Goal: Task Accomplishment & Management: Complete application form

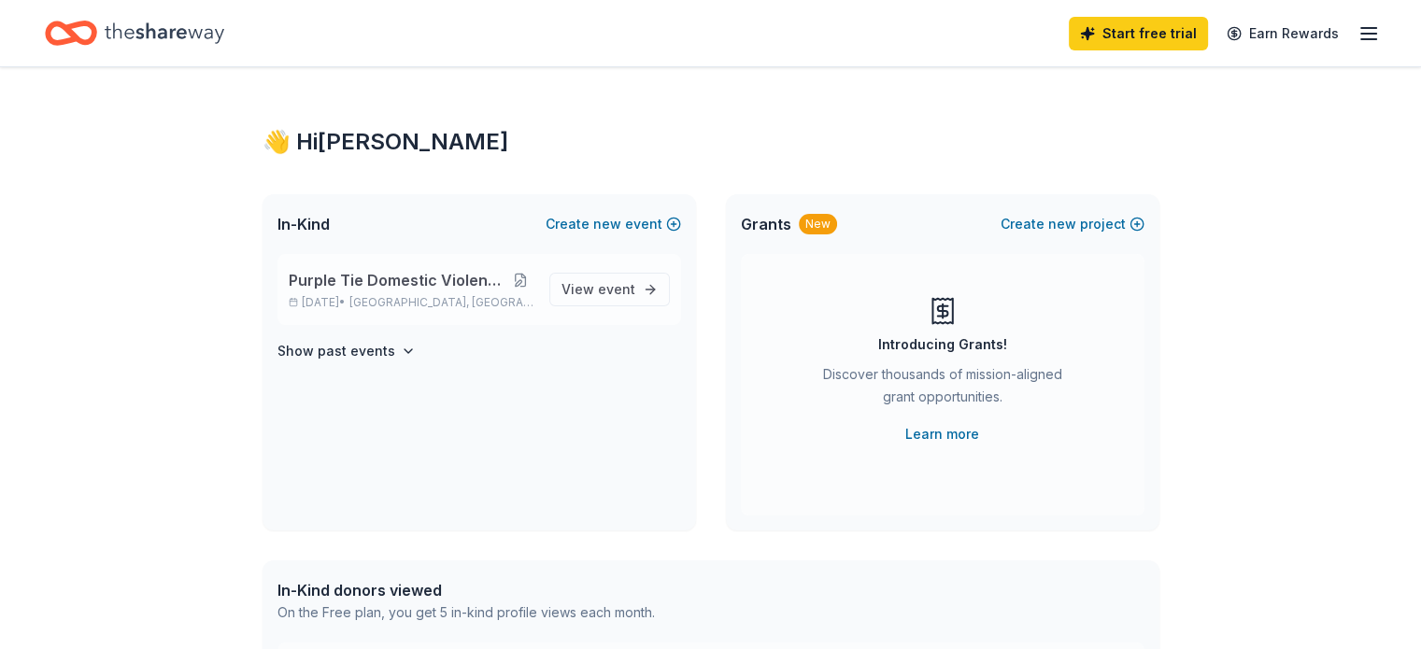
click at [523, 276] on button at bounding box center [519, 280] width 27 height 15
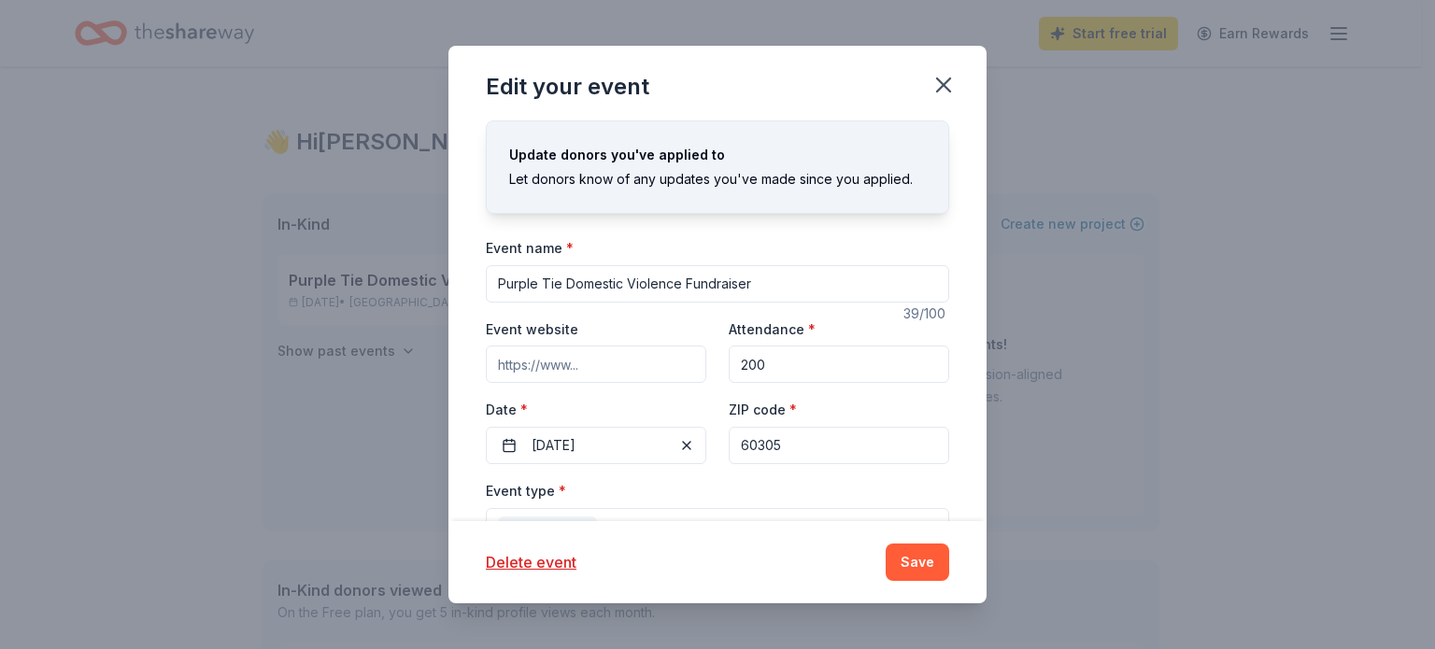
drag, startPoint x: 784, startPoint y: 287, endPoint x: 462, endPoint y: 297, distance: 321.5
click at [462, 297] on div "Update donors you've applied to Let donors know of any updates you've made sinc…" at bounding box center [717, 321] width 538 height 401
drag, startPoint x: 781, startPoint y: 288, endPoint x: 465, endPoint y: 268, distance: 316.4
click at [465, 268] on div "Update donors you've applied to Let donors know of any updates you've made sinc…" at bounding box center [717, 321] width 538 height 401
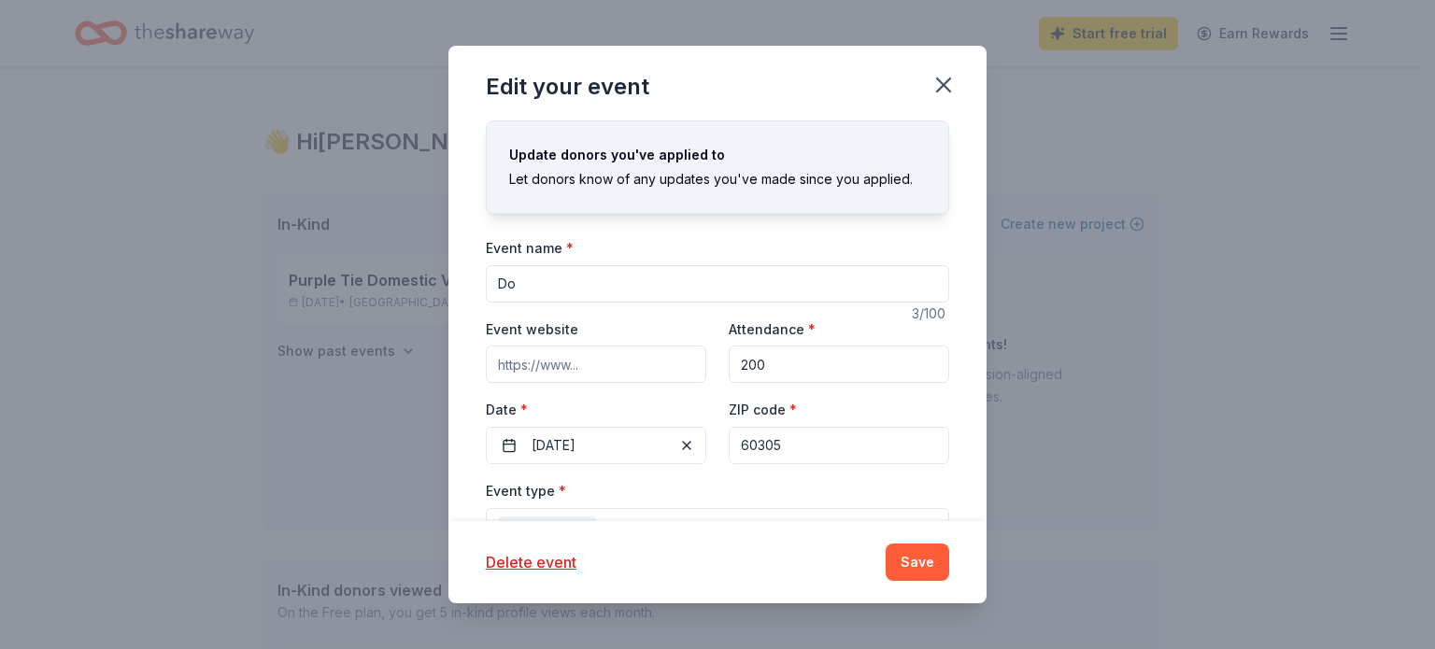
type input "D"
type input "Honoring every shade of strength, Domestic Violence Awareness Brunch"
click at [646, 351] on input "Event website" at bounding box center [596, 364] width 220 height 37
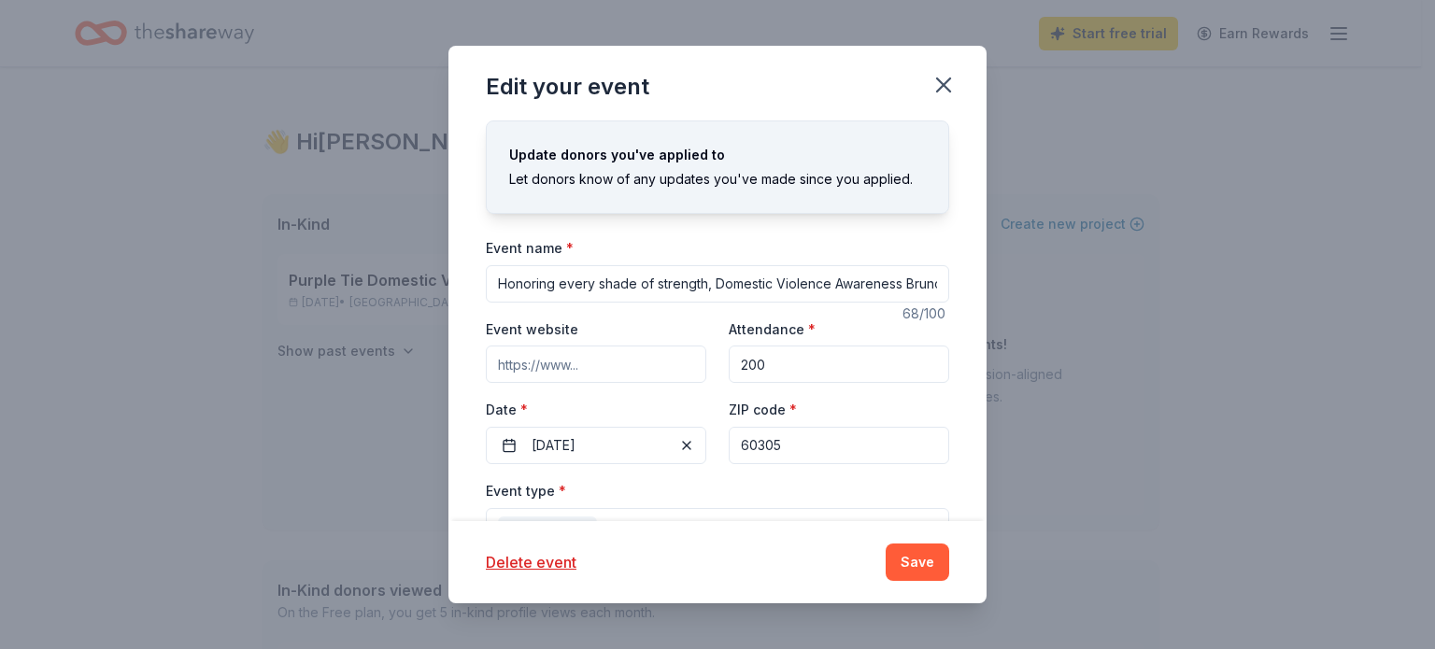
click at [632, 372] on input "Event website" at bounding box center [596, 364] width 220 height 37
drag, startPoint x: 632, startPoint y: 372, endPoint x: 447, endPoint y: 361, distance: 184.4
click at [447, 361] on div "Edit your event Update donors you've applied to Let donors know of any updates …" at bounding box center [717, 324] width 1435 height 649
paste input "https://www.zeffy.com/en-US/o/fundraising/campaigns/hub?formId=d460a883-3553-44…"
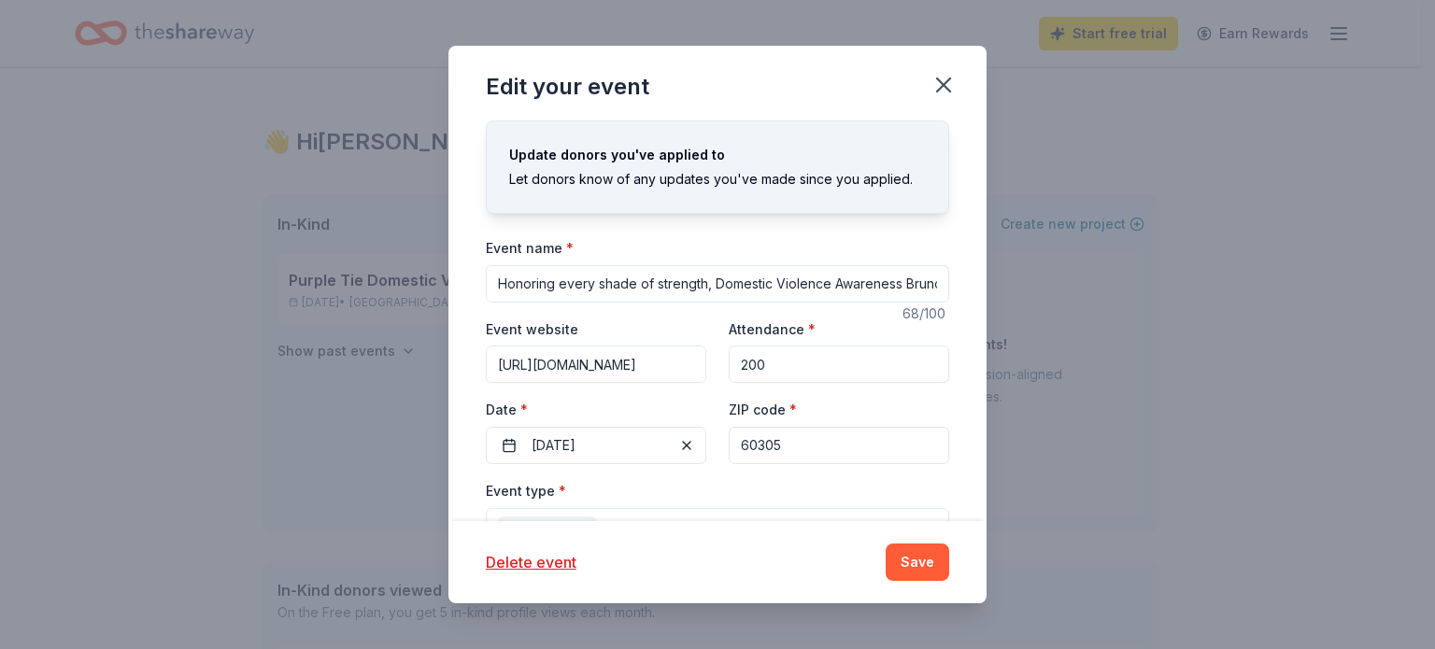
type input "https://www.zeffy.com/en-US/o/fundraising/campaigns/hub?formId=d460a883-3553-44…"
click at [704, 504] on div "Event type * Fundraiser" at bounding box center [717, 514] width 463 height 70
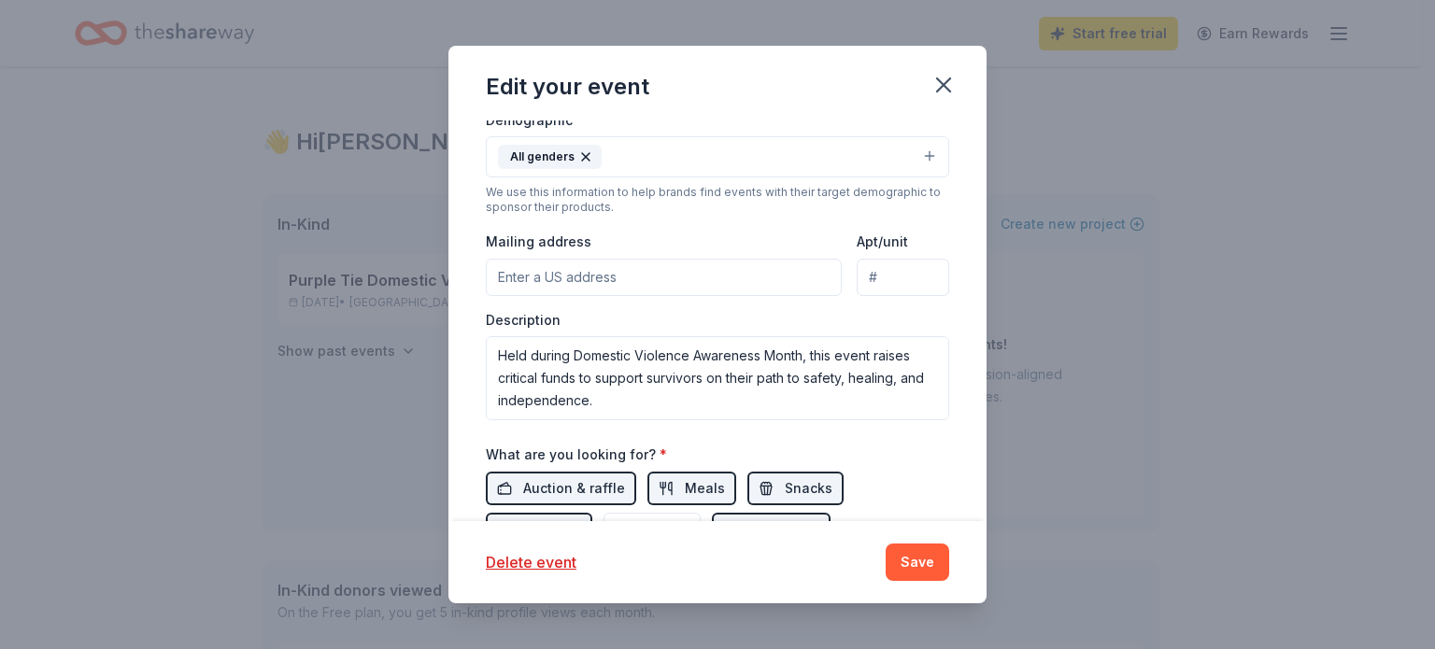
scroll to position [459, 0]
click at [689, 277] on input "Mailing address" at bounding box center [664, 274] width 356 height 37
type input "7627 Lake Street Ste 206 PMB 1025"
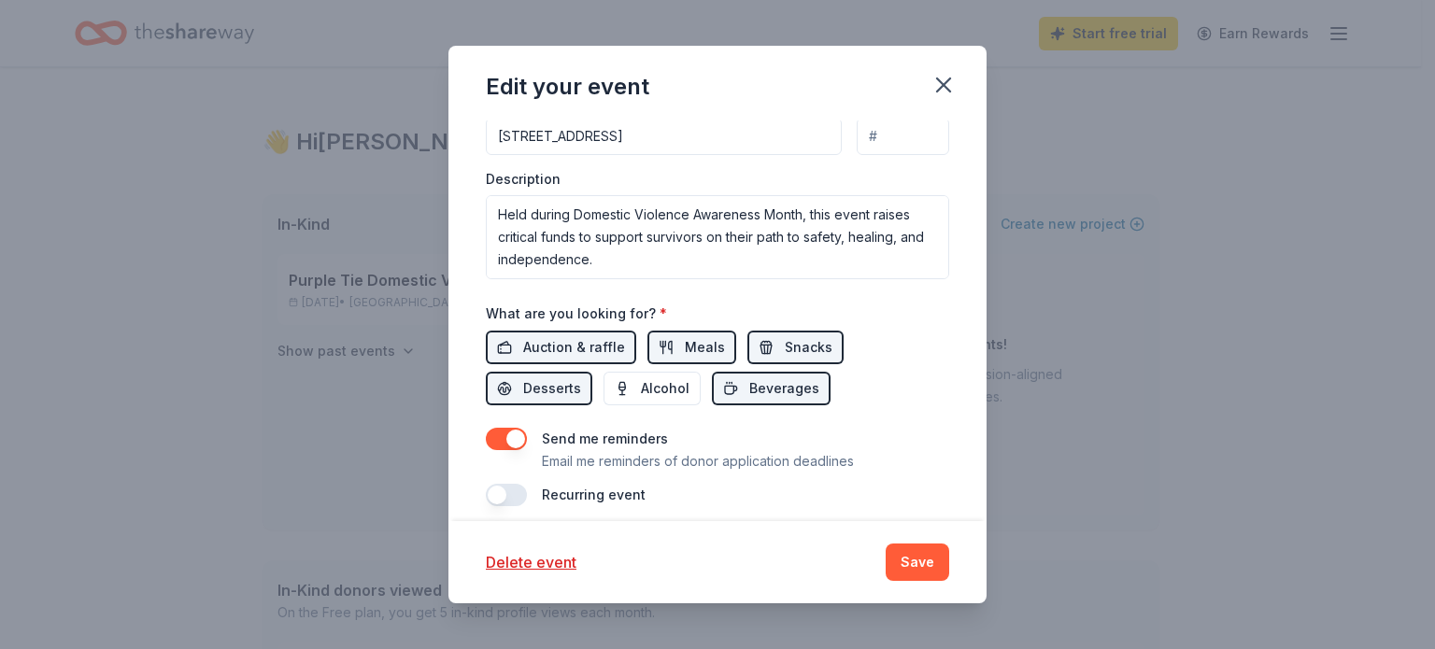
scroll to position [599, 0]
click at [579, 347] on span "Auction & raffle" at bounding box center [574, 345] width 102 height 22
click at [594, 348] on span "Auction & raffle" at bounding box center [574, 345] width 102 height 22
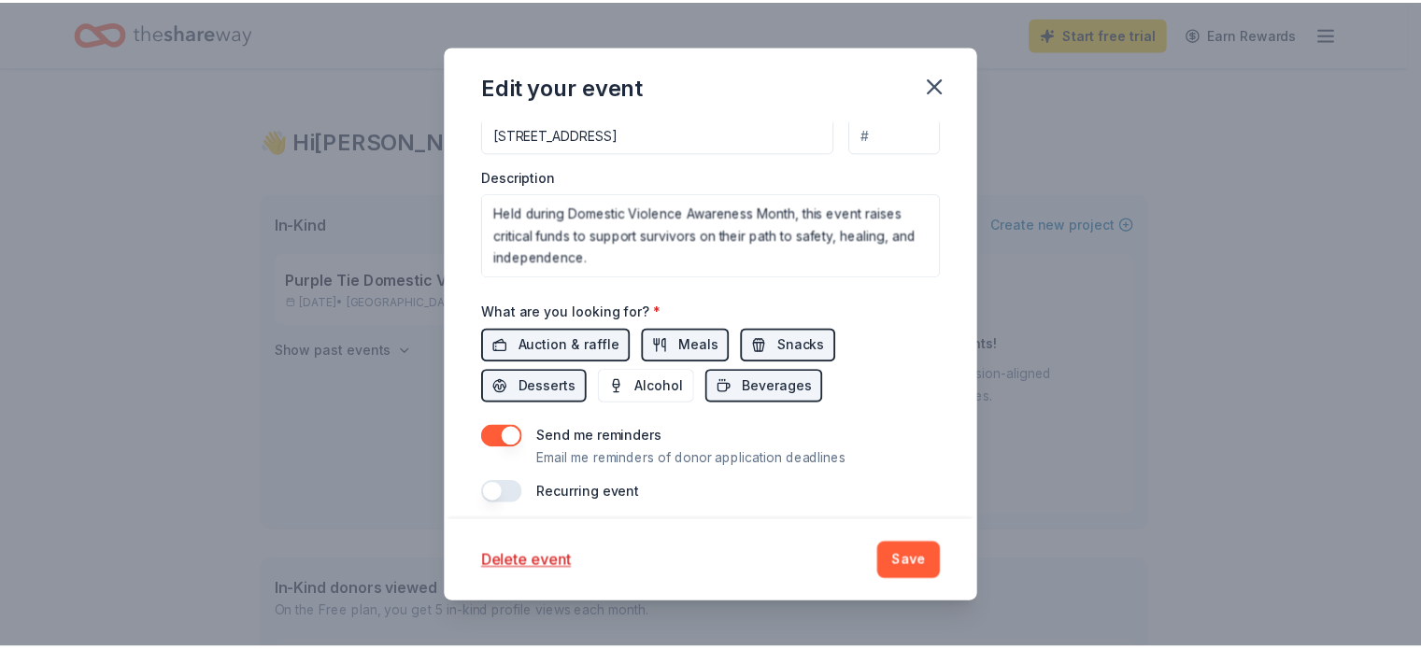
scroll to position [610, 0]
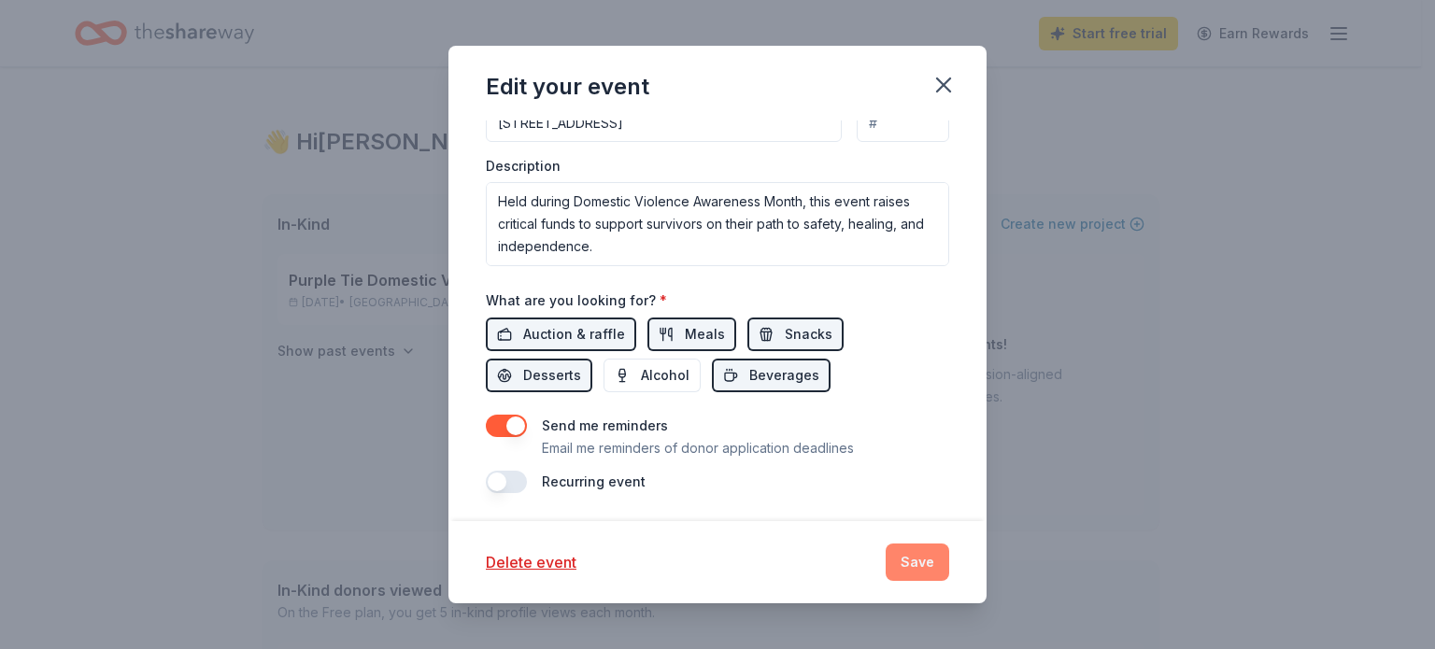
click at [919, 562] on button "Save" at bounding box center [918, 562] width 64 height 37
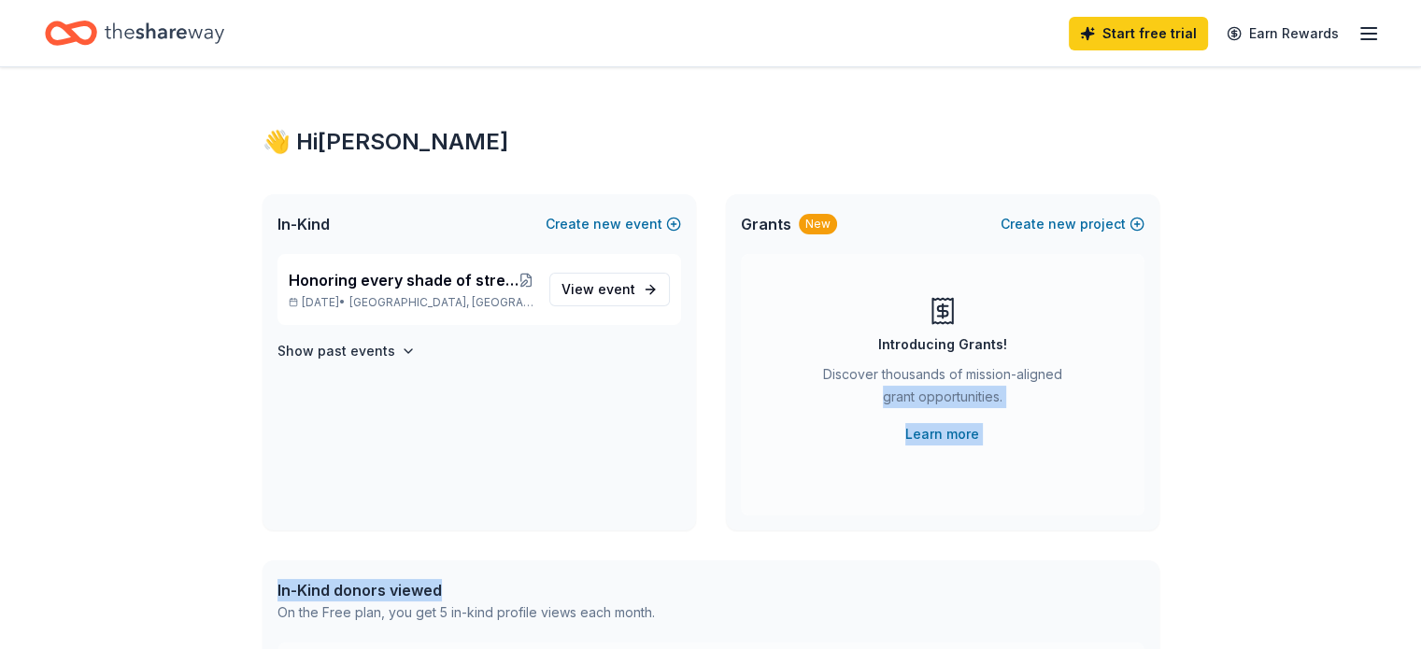
drag, startPoint x: 919, startPoint y: 562, endPoint x: 1065, endPoint y: 317, distance: 285.7
click at [1065, 317] on div "👋 Hi REMONA In-Kind Create new event Honoring every shade of strength, Domestic…" at bounding box center [711, 594] width 957 height 1054
click at [404, 358] on icon "button" at bounding box center [408, 351] width 15 height 15
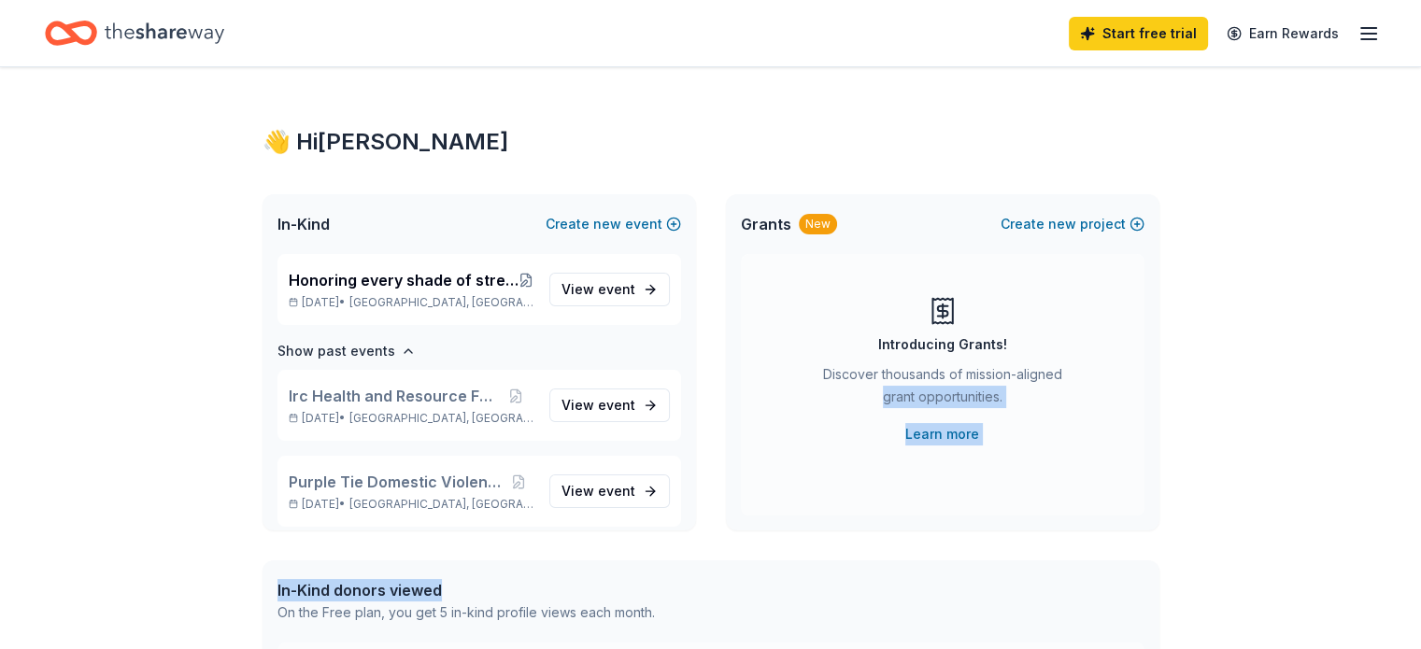
click at [1241, 318] on div "👋 Hi REMONA In-Kind Create new event Honoring every shade of strength, Domestic…" at bounding box center [710, 594] width 1421 height 1054
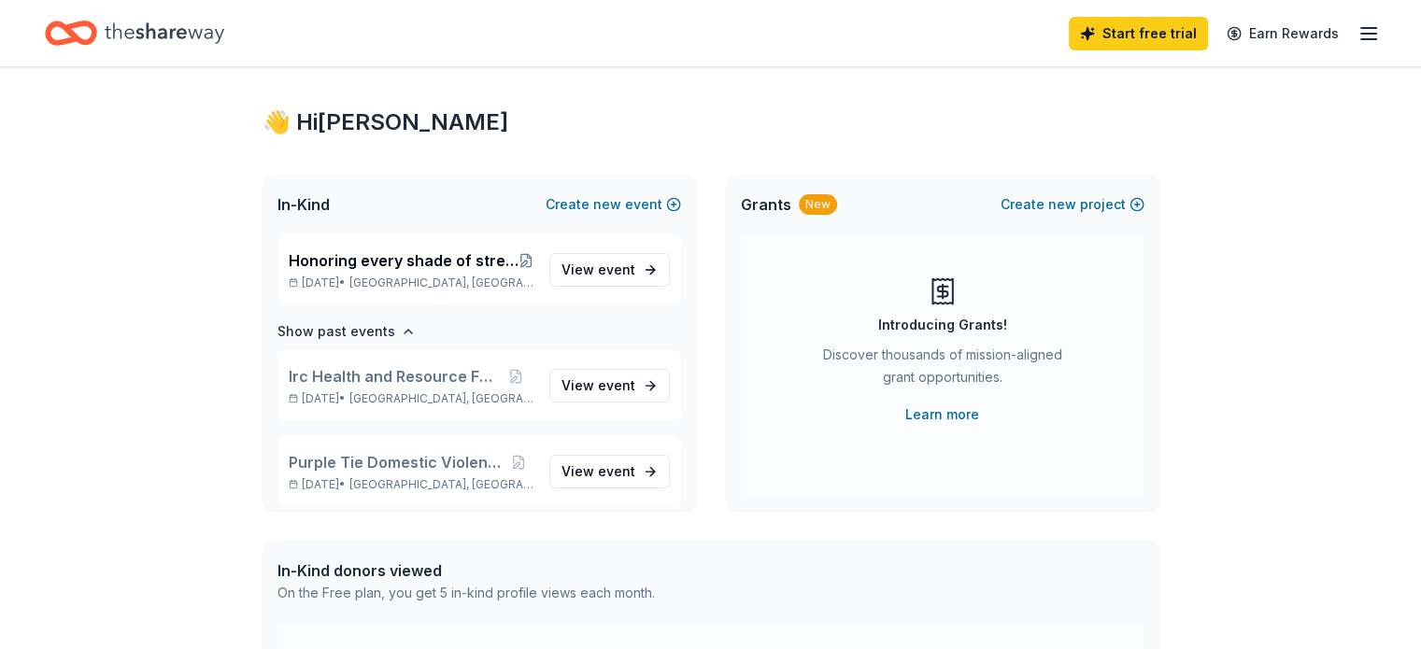
scroll to position [0, 0]
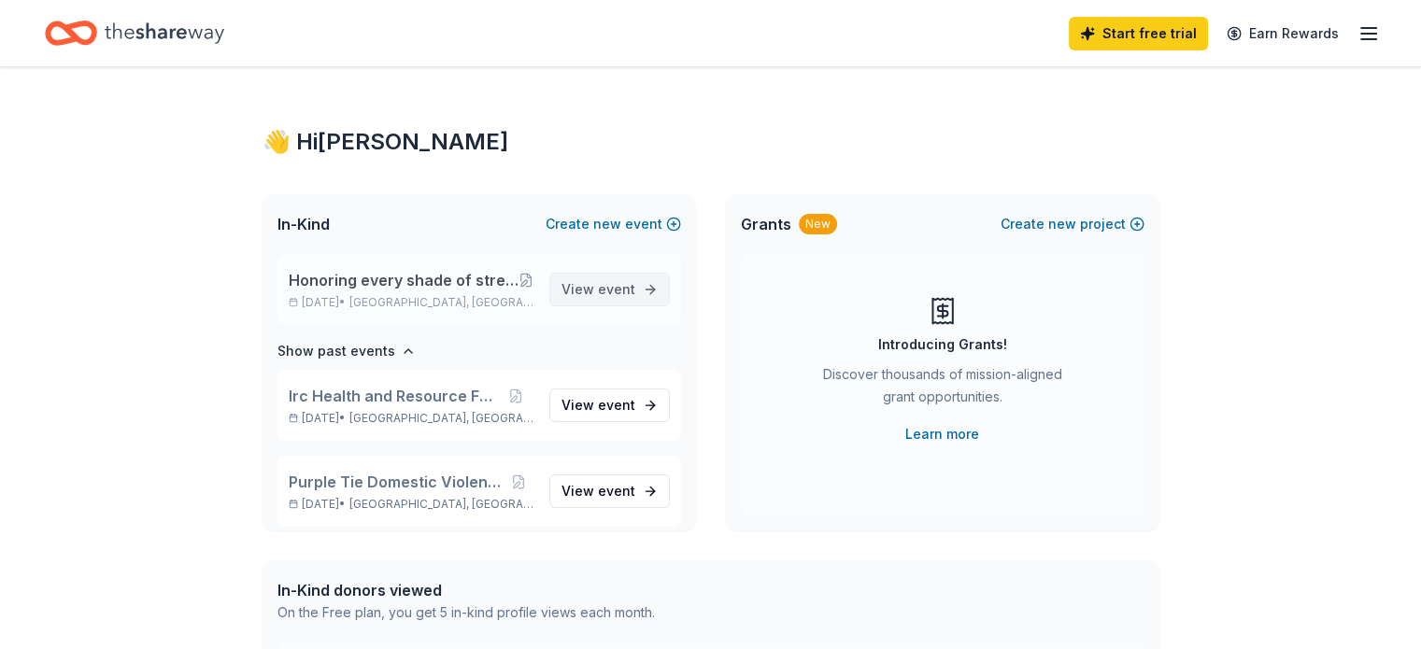
click at [598, 287] on span "event" at bounding box center [616, 289] width 37 height 16
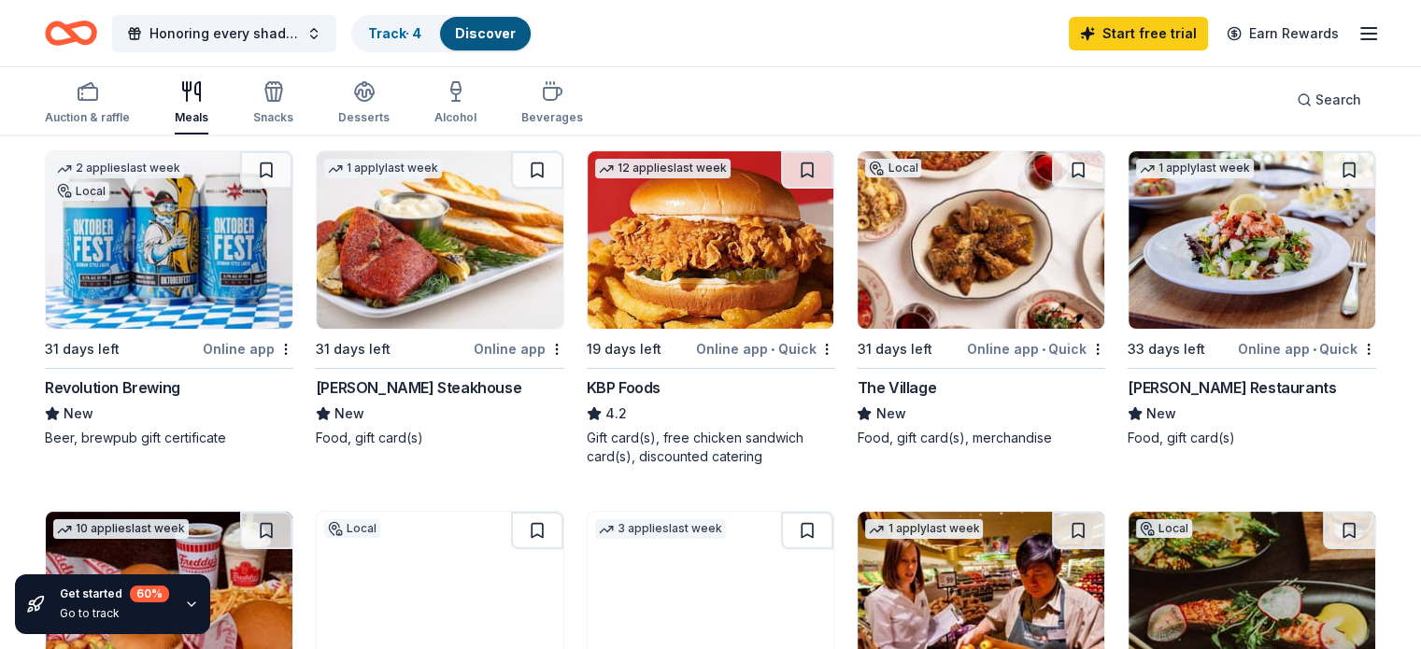
scroll to position [196, 0]
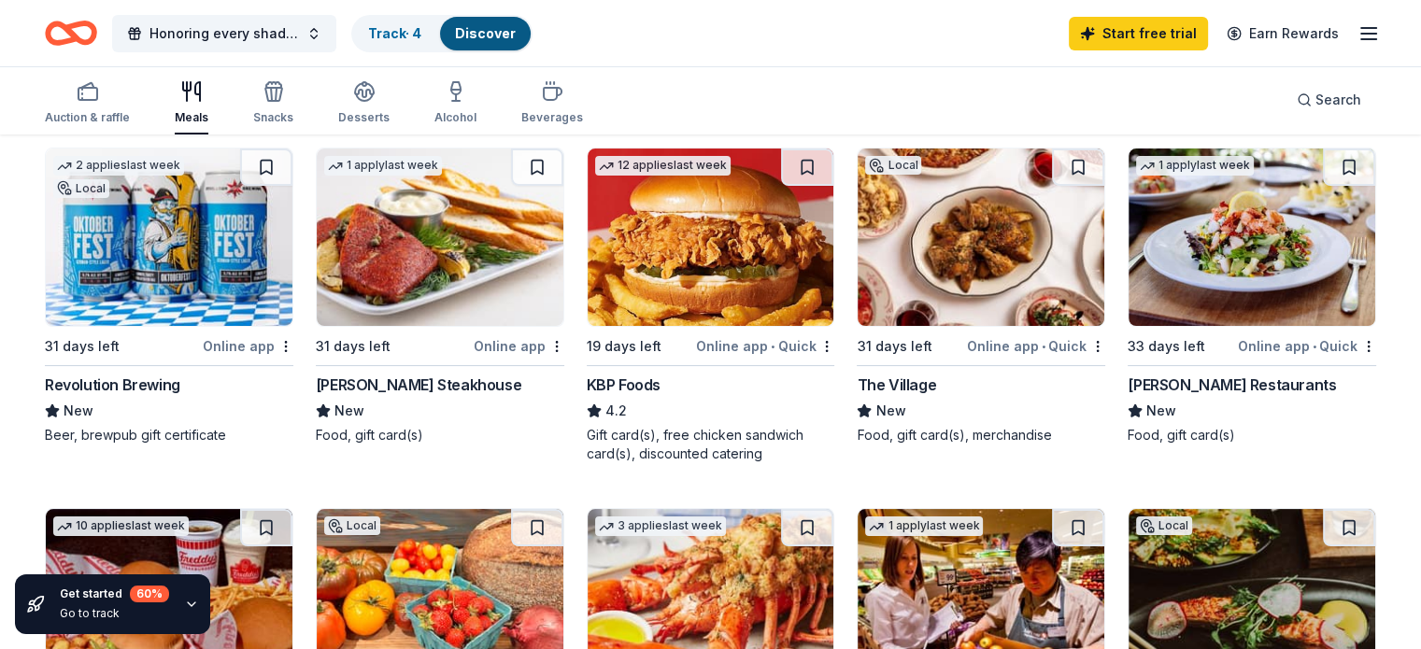
click at [538, 347] on div "Online app" at bounding box center [519, 345] width 91 height 23
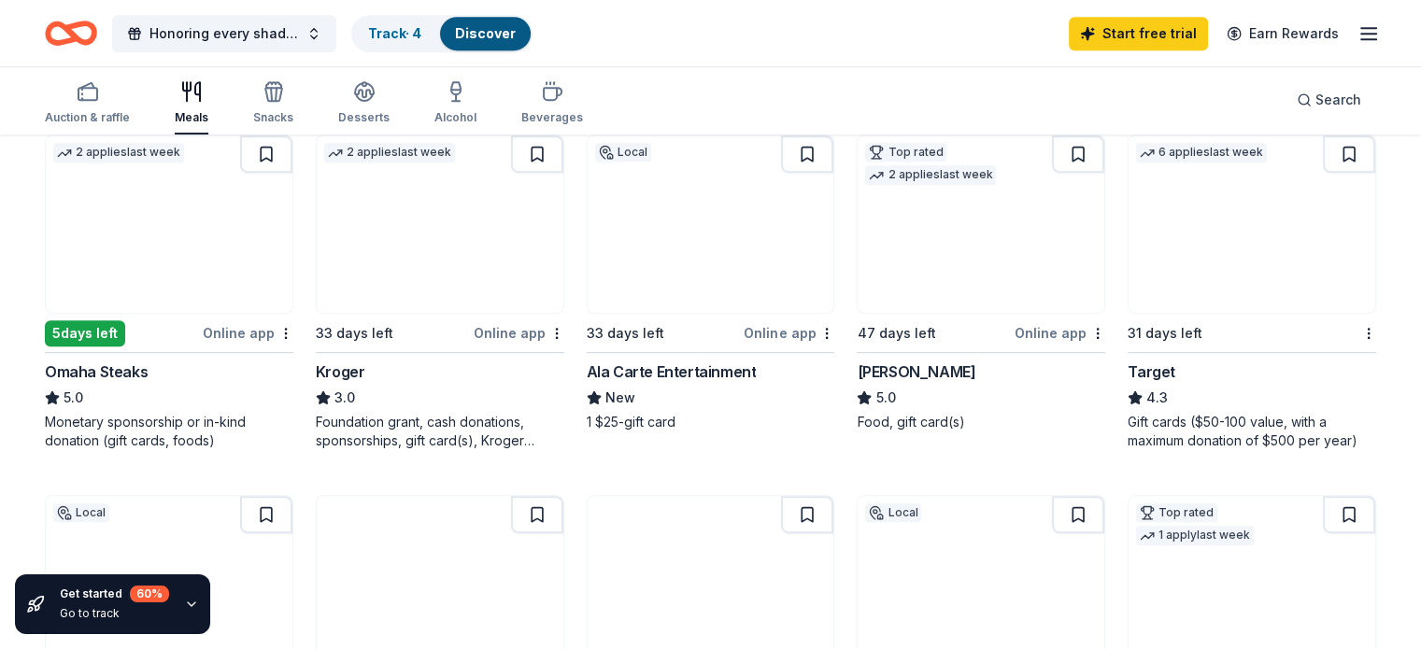
scroll to position [943, 0]
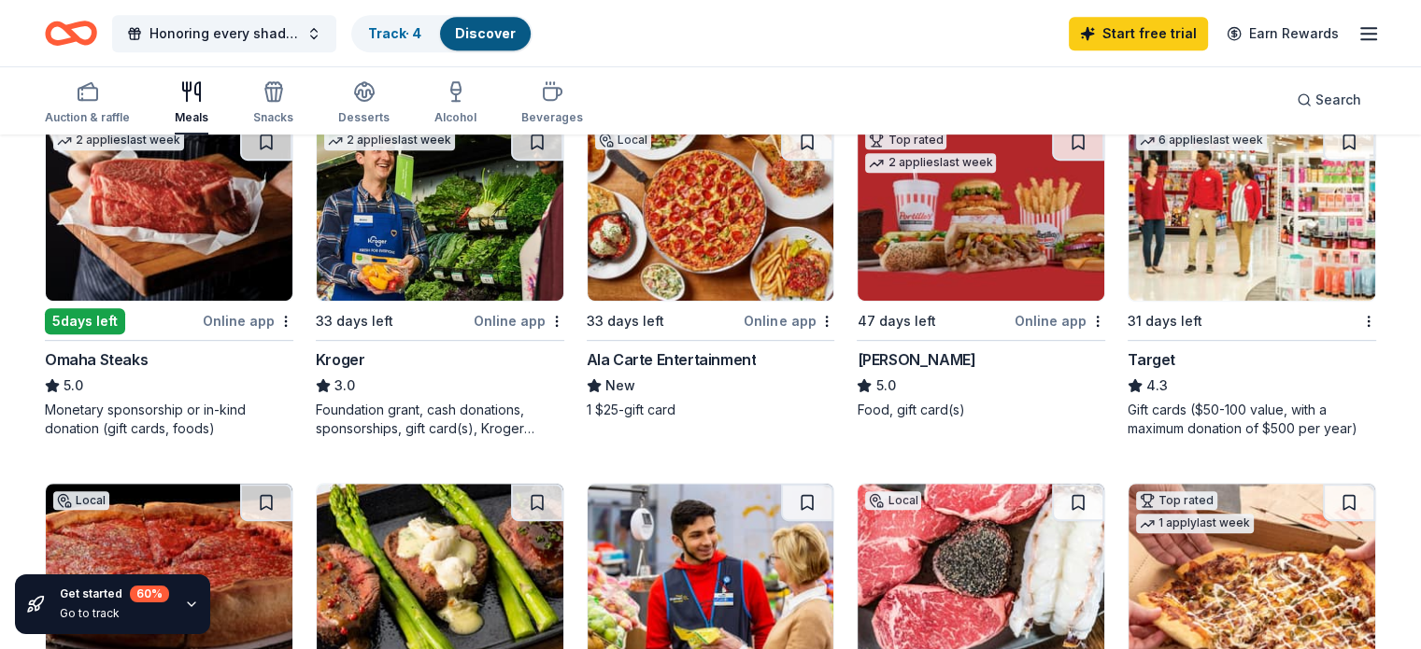
click at [264, 314] on div "Online app" at bounding box center [248, 320] width 91 height 23
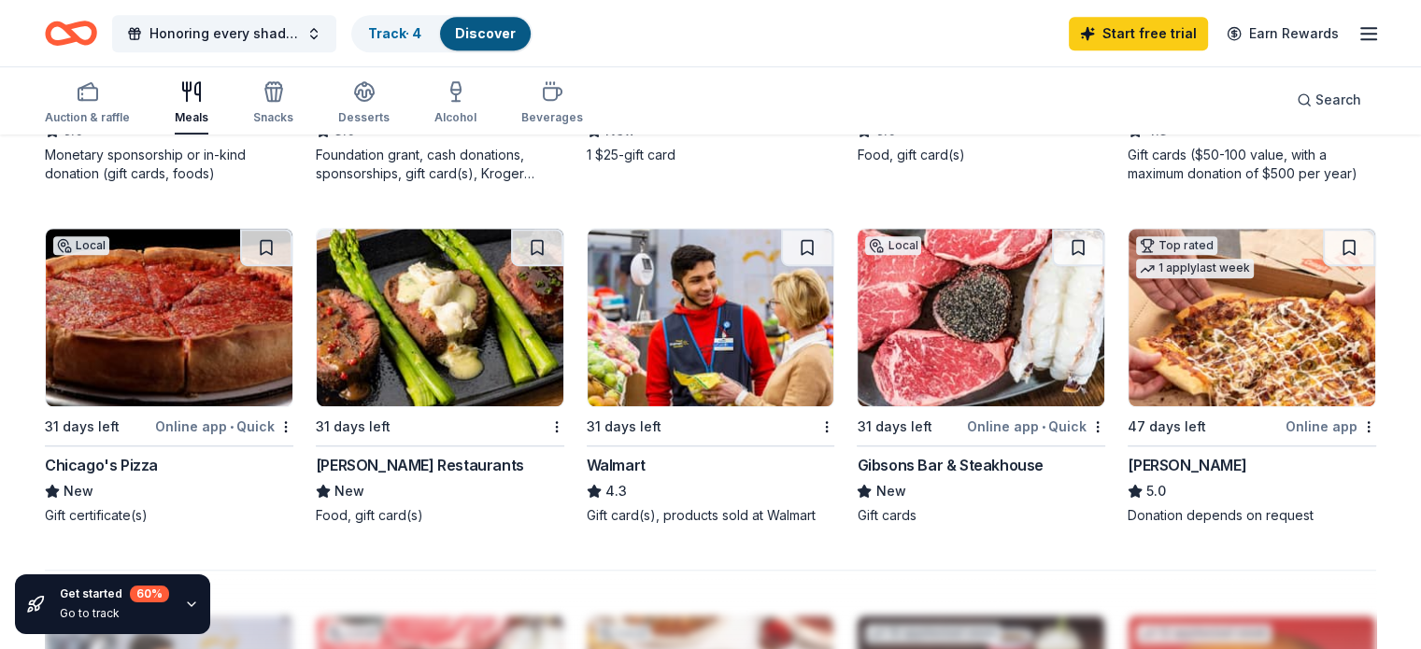
scroll to position [1200, 0]
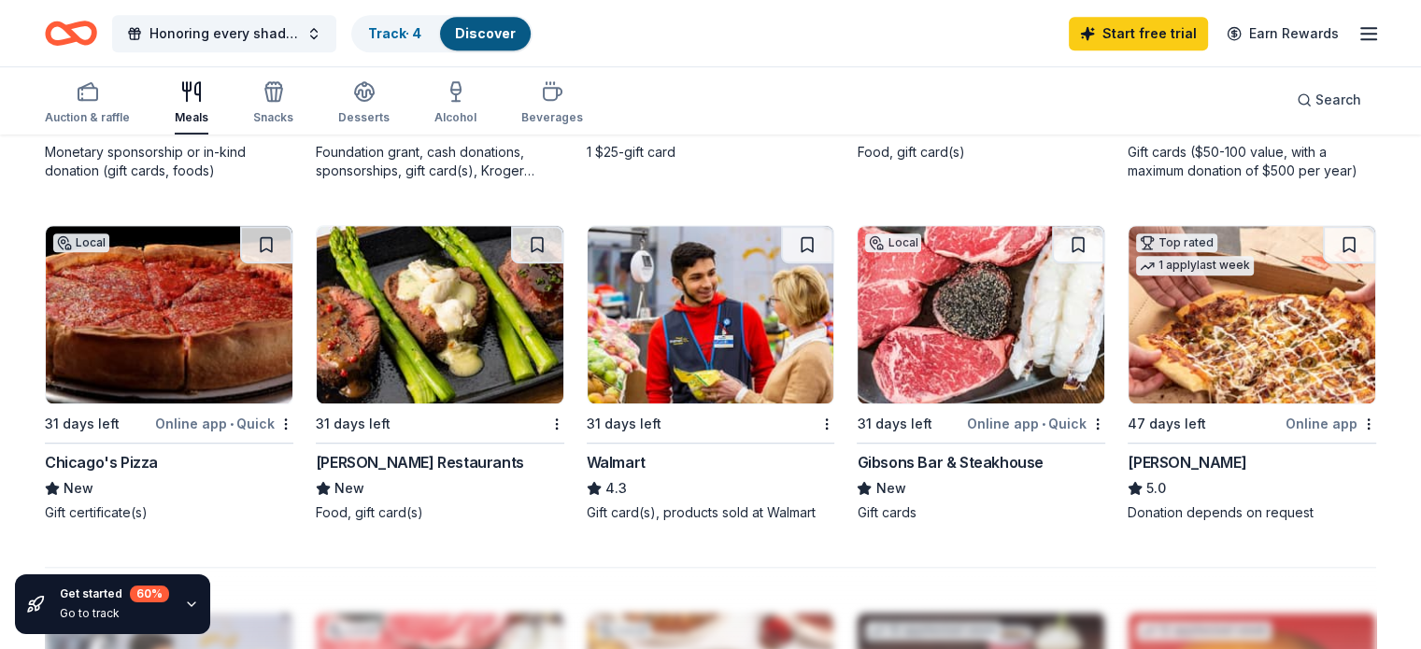
click at [969, 461] on div "Gibsons Bar & Steakhouse" at bounding box center [950, 462] width 186 height 22
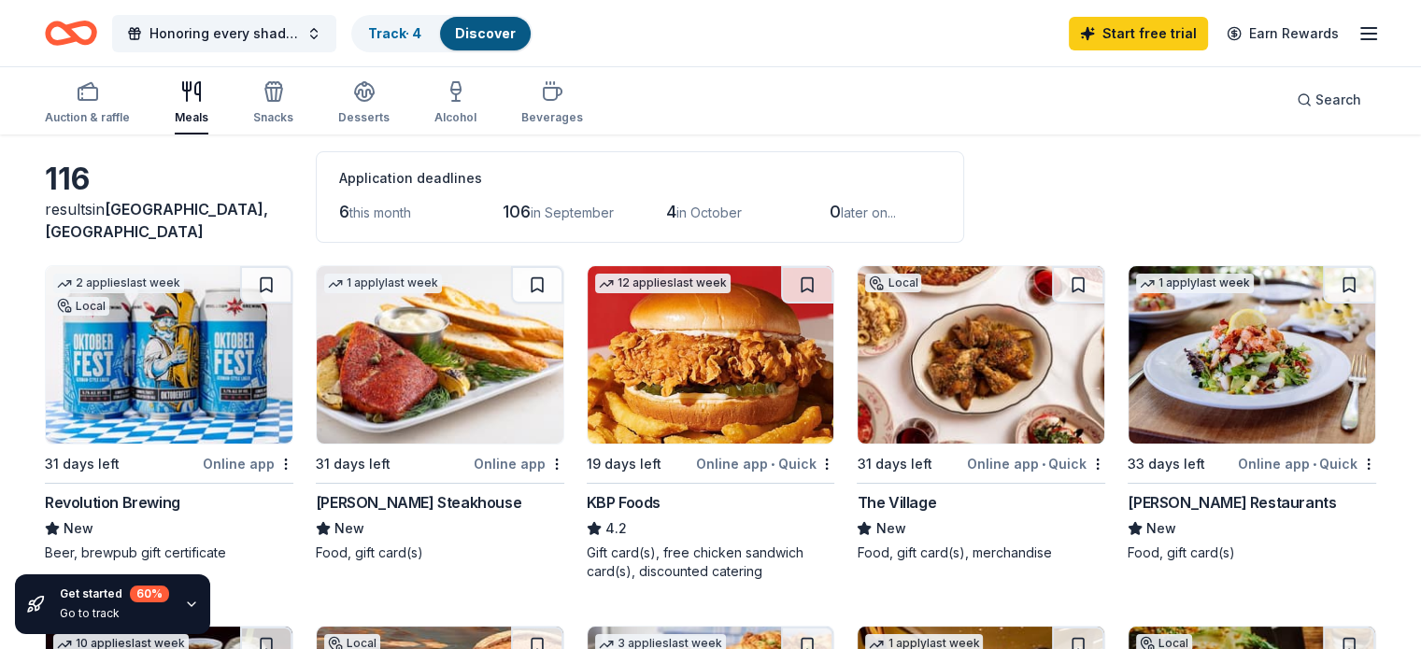
scroll to position [0, 0]
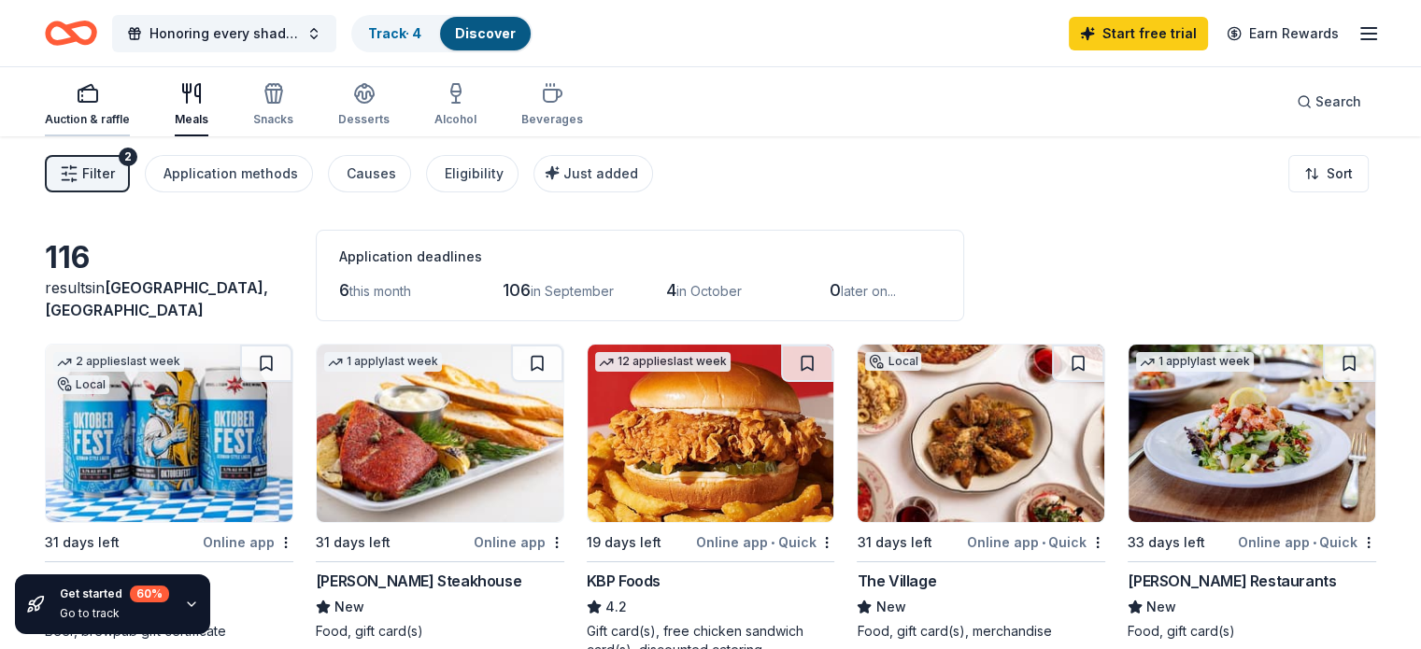
click at [103, 122] on div "Auction & raffle" at bounding box center [87, 119] width 85 height 15
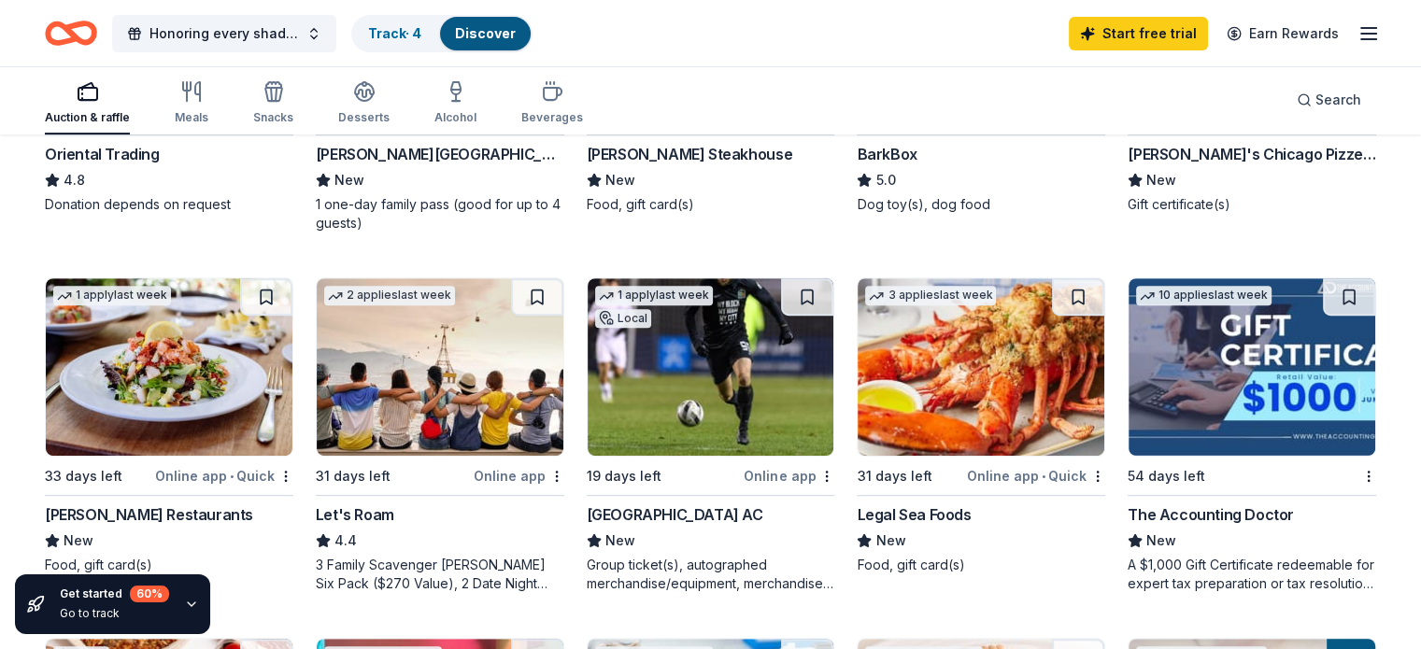
scroll to position [785, 0]
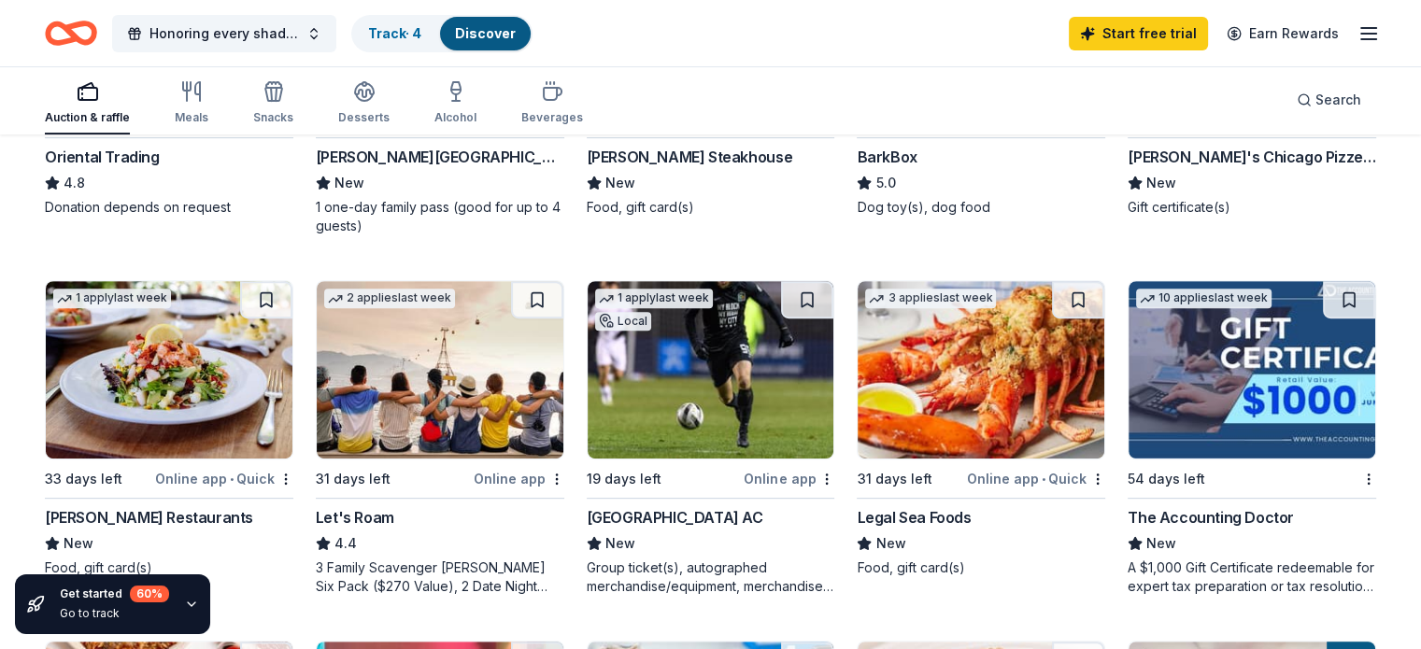
click at [512, 334] on img at bounding box center [440, 370] width 247 height 178
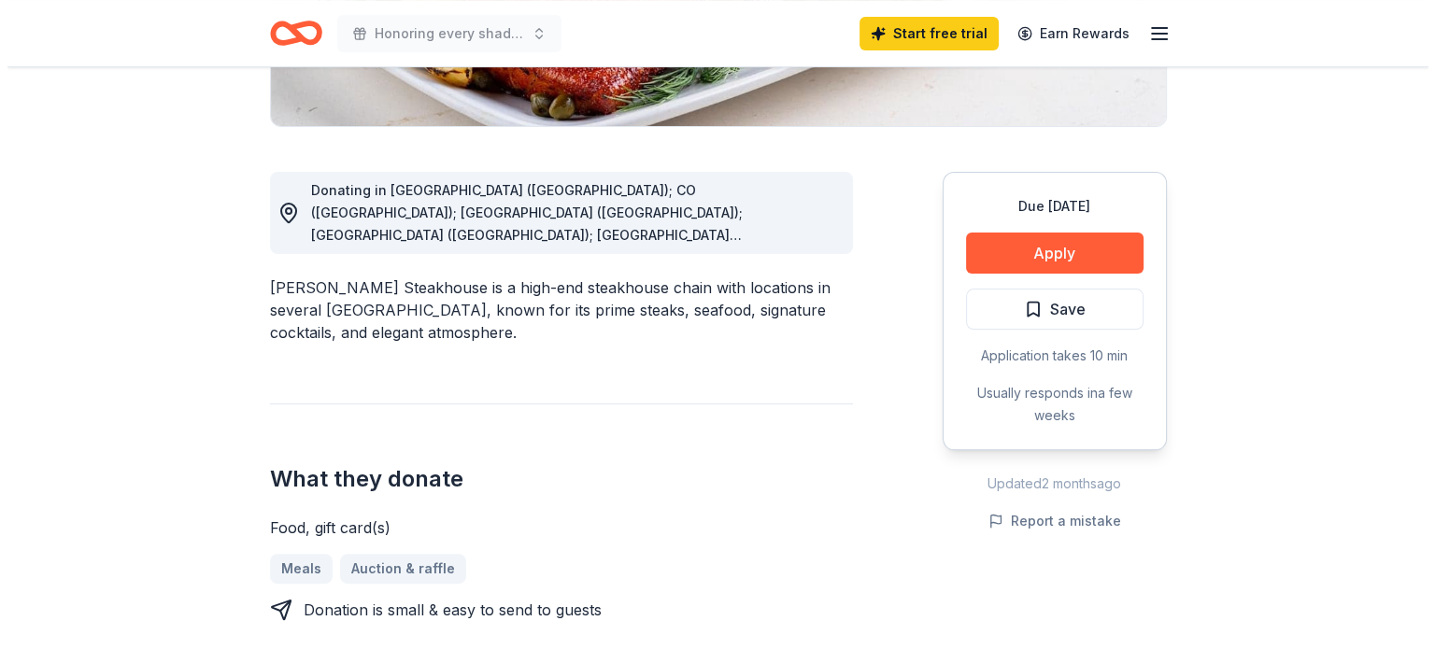
scroll to position [453, 0]
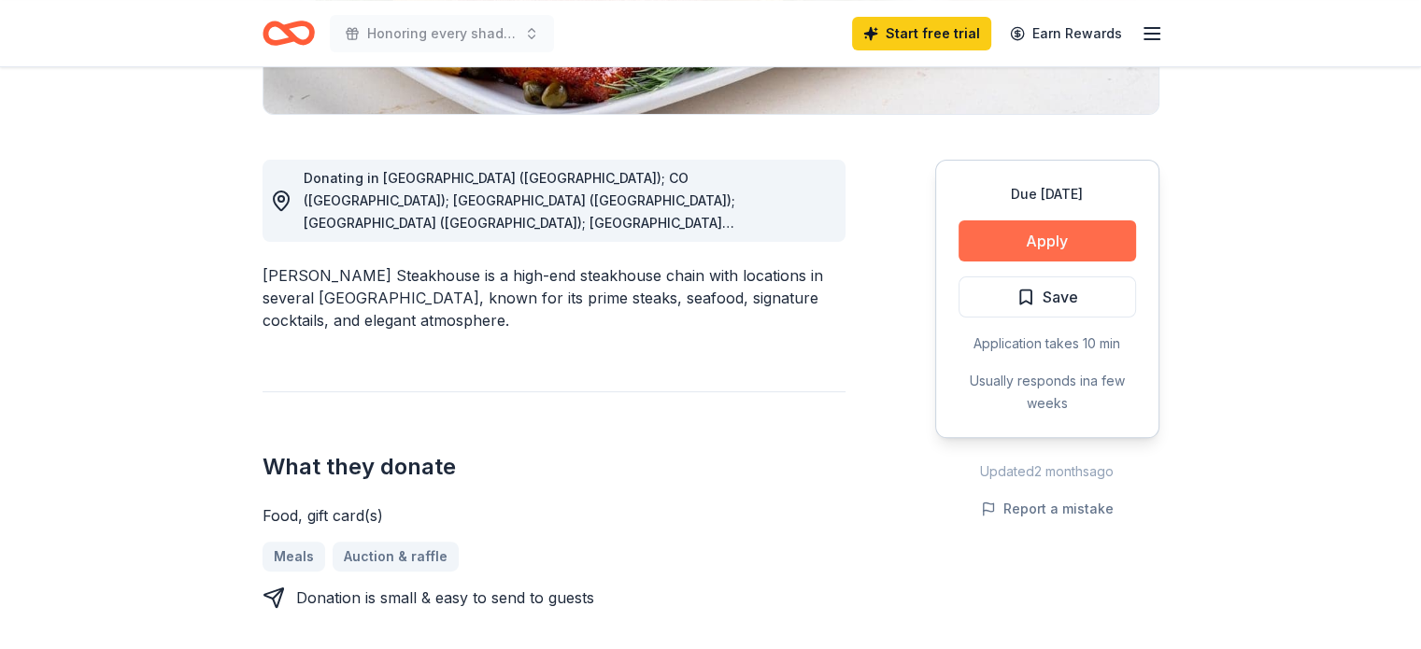
click at [1051, 238] on button "Apply" at bounding box center [1048, 240] width 178 height 41
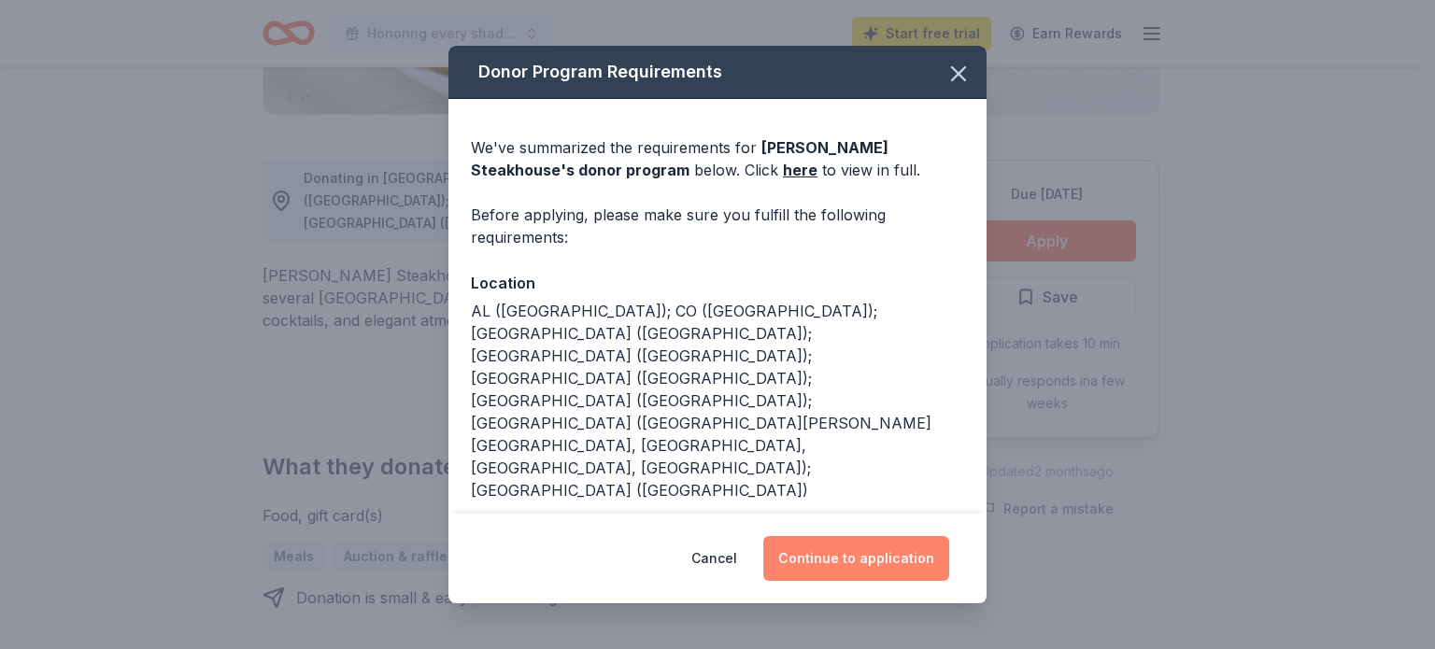
click at [841, 572] on button "Continue to application" at bounding box center [856, 558] width 186 height 45
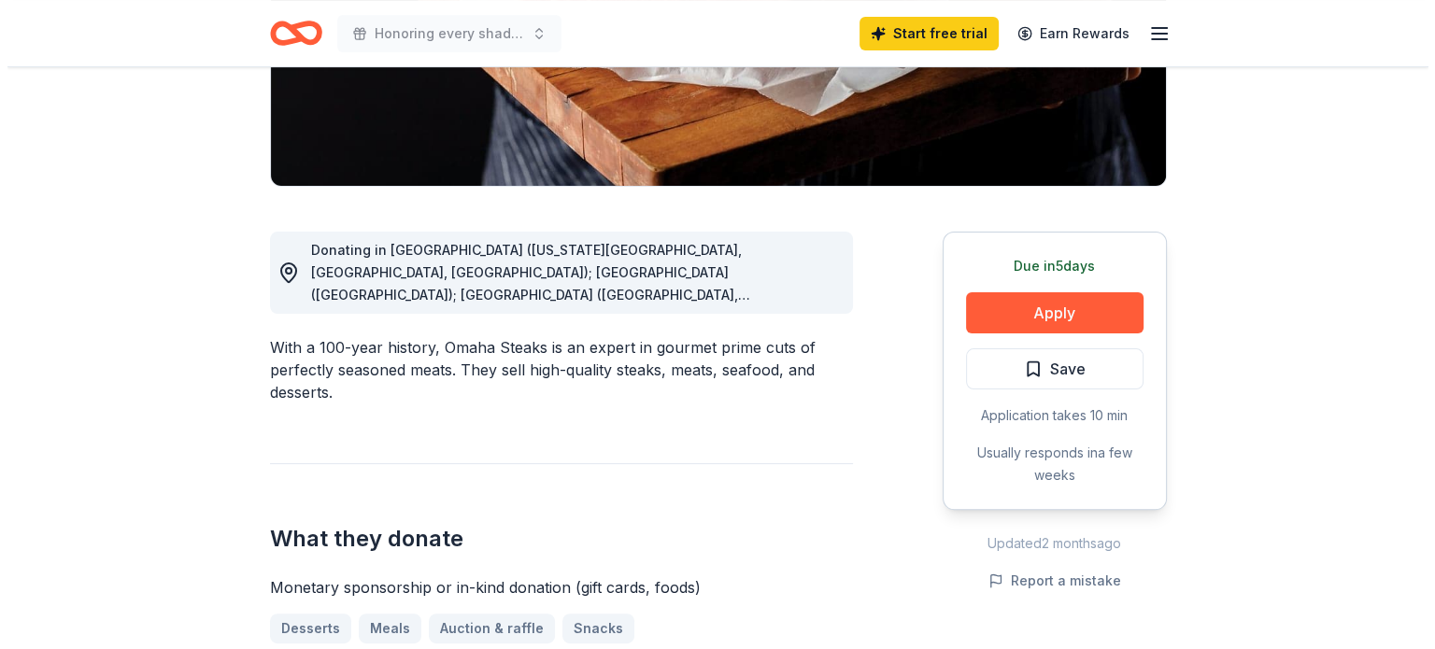
scroll to position [402, 0]
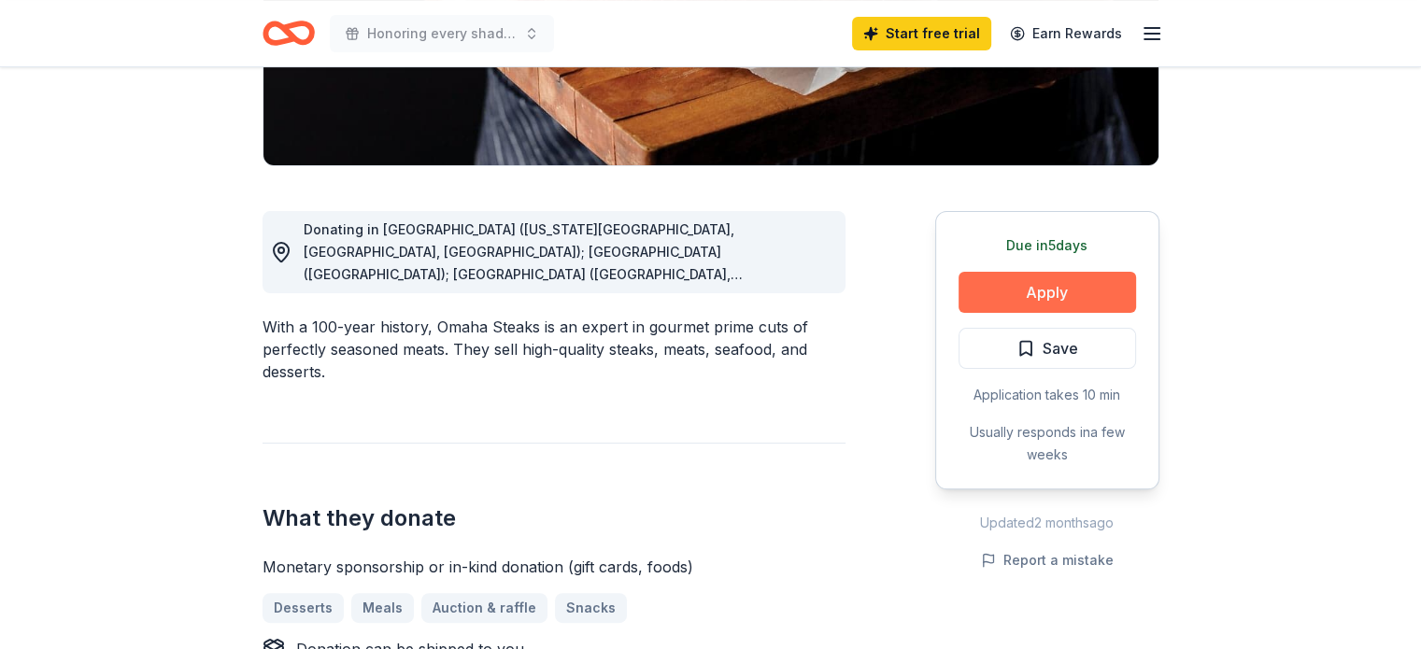
click at [1044, 295] on button "Apply" at bounding box center [1048, 292] width 178 height 41
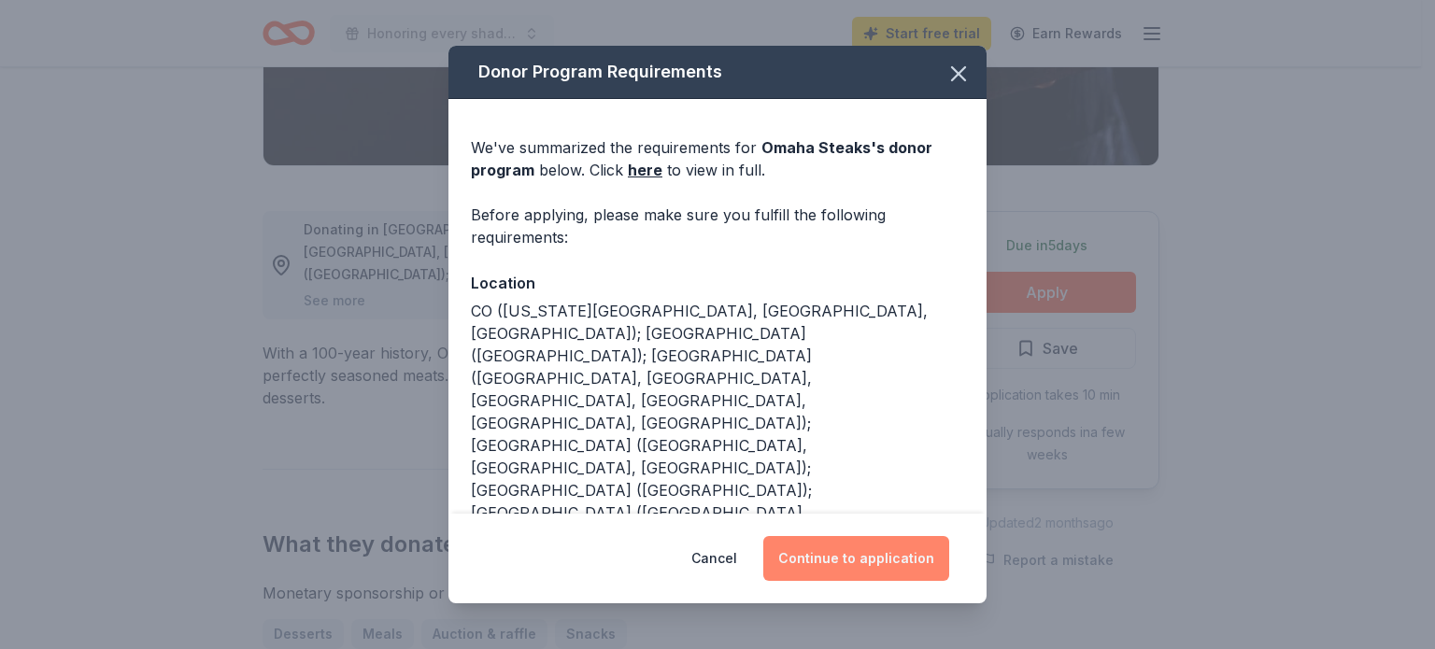
click at [818, 561] on button "Continue to application" at bounding box center [856, 558] width 186 height 45
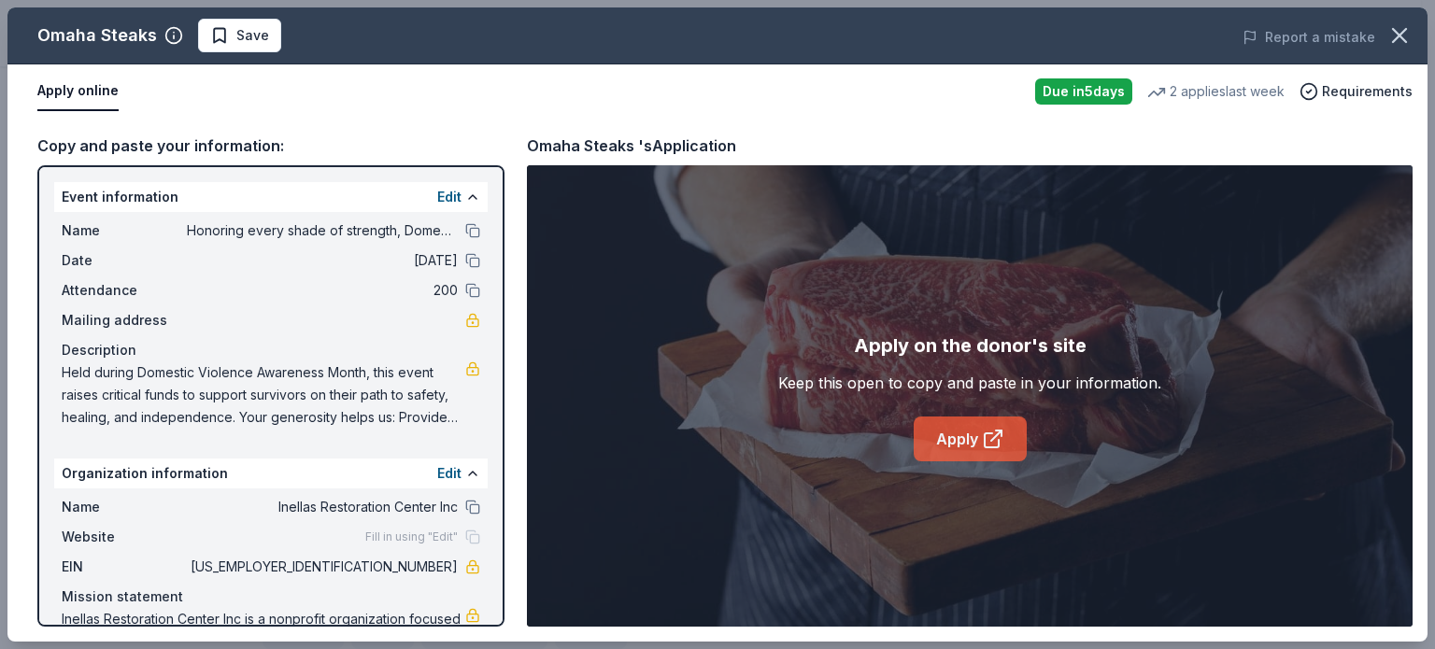
click at [961, 446] on link "Apply" at bounding box center [970, 439] width 113 height 45
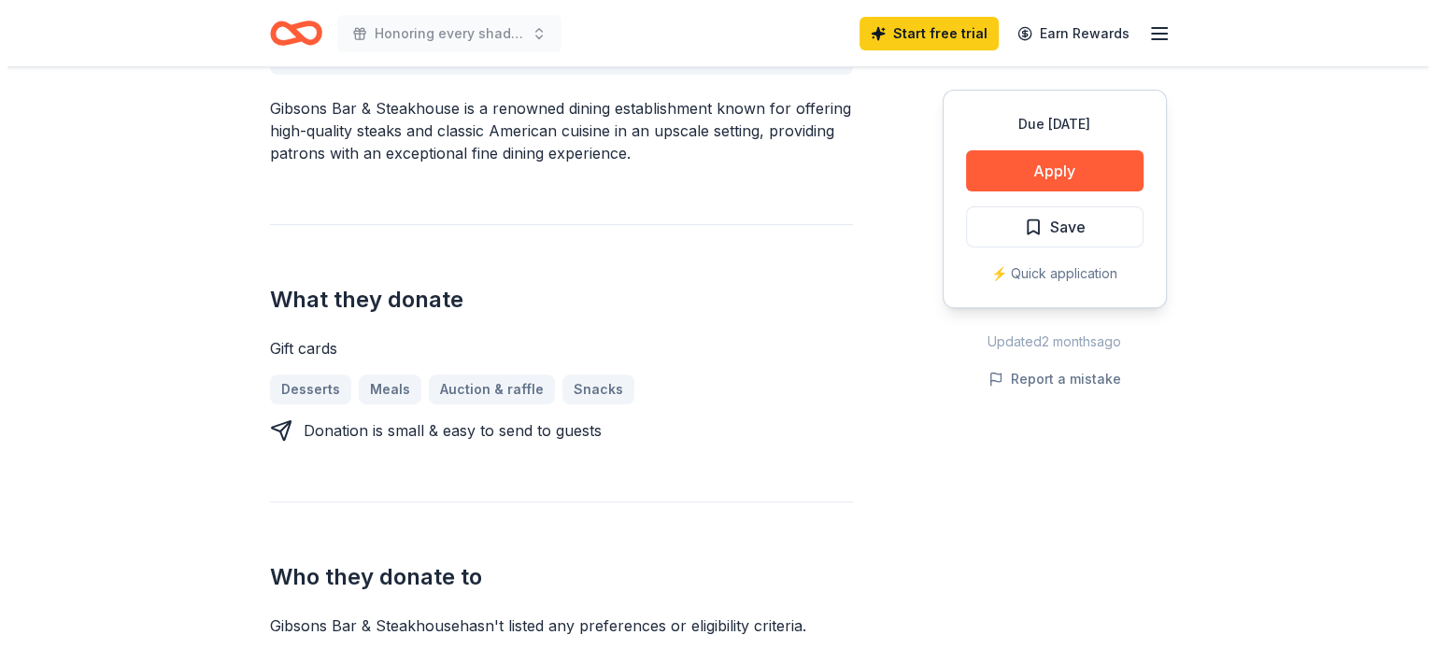
scroll to position [594, 0]
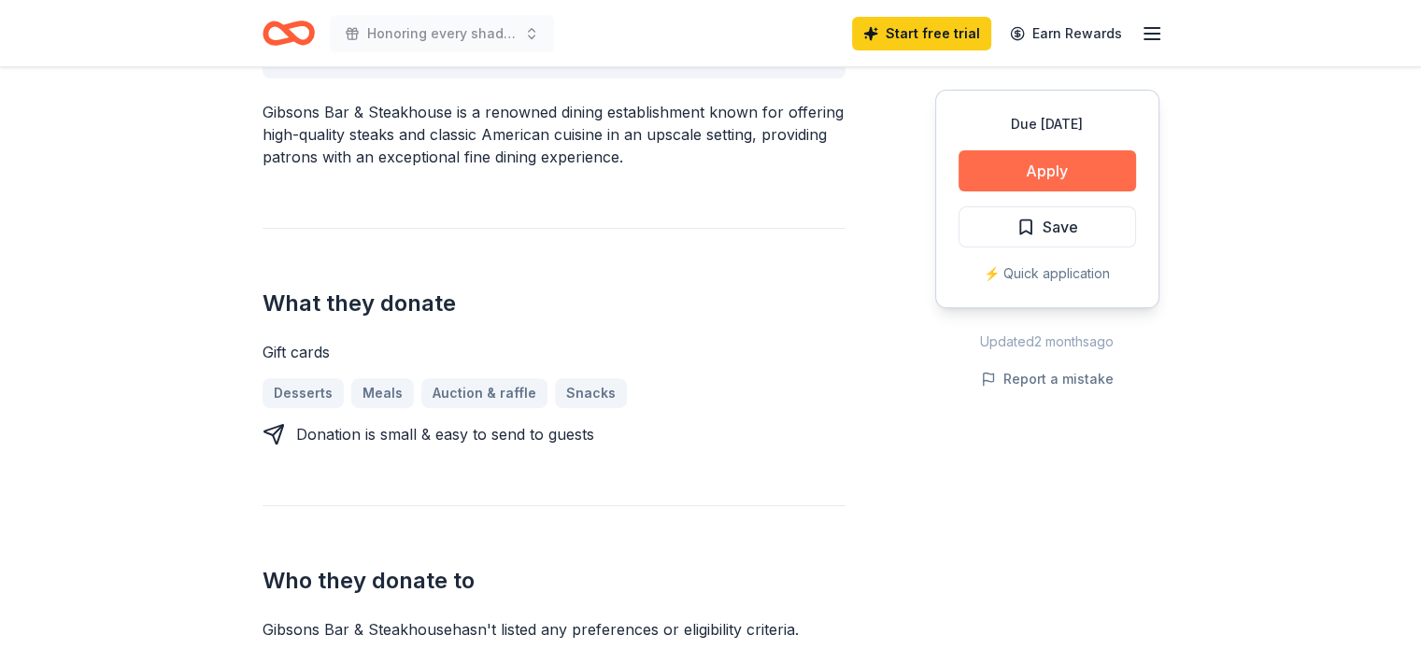
click at [1077, 178] on button "Apply" at bounding box center [1048, 170] width 178 height 41
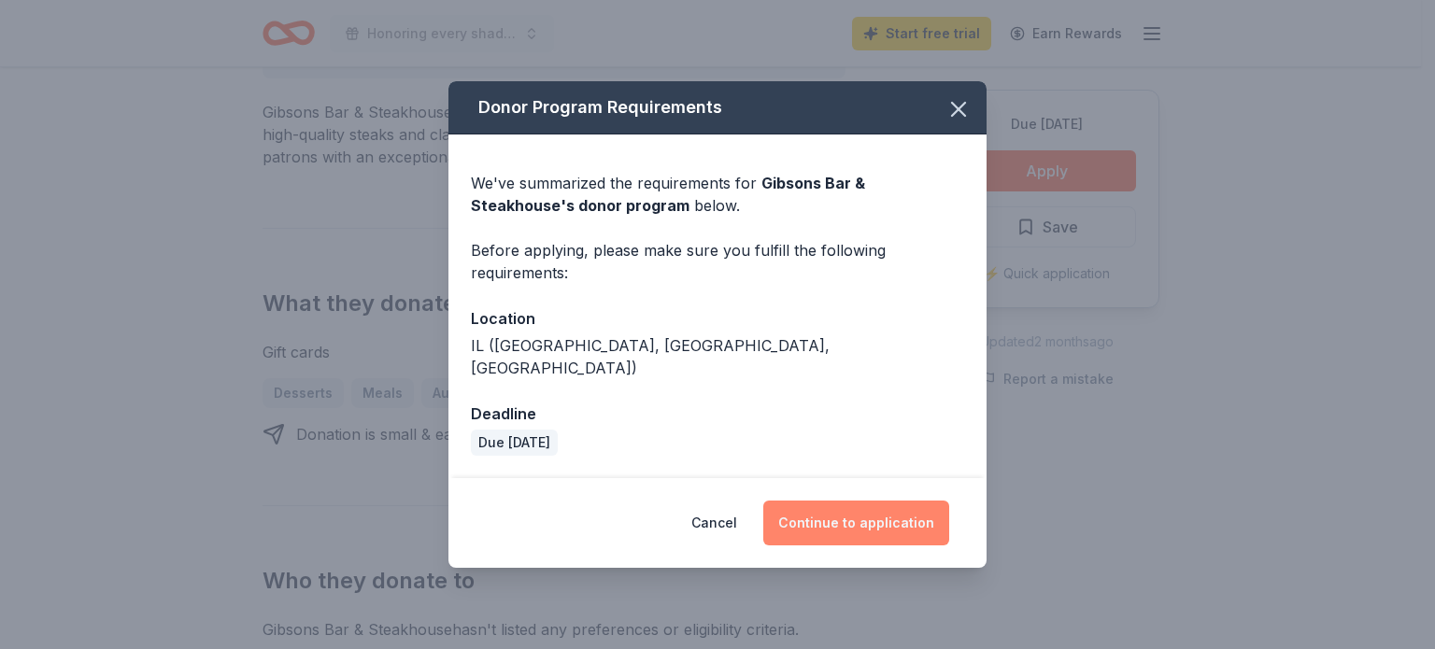
click at [822, 507] on button "Continue to application" at bounding box center [856, 523] width 186 height 45
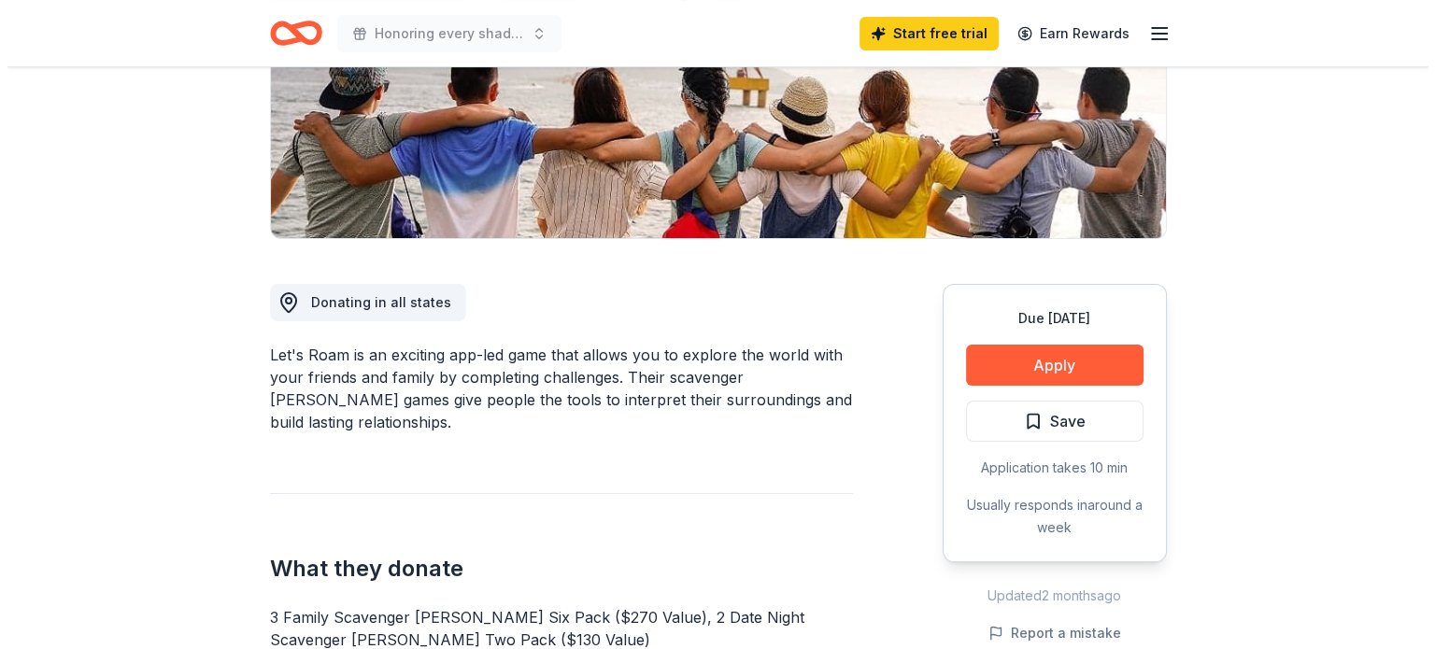
scroll to position [305, 0]
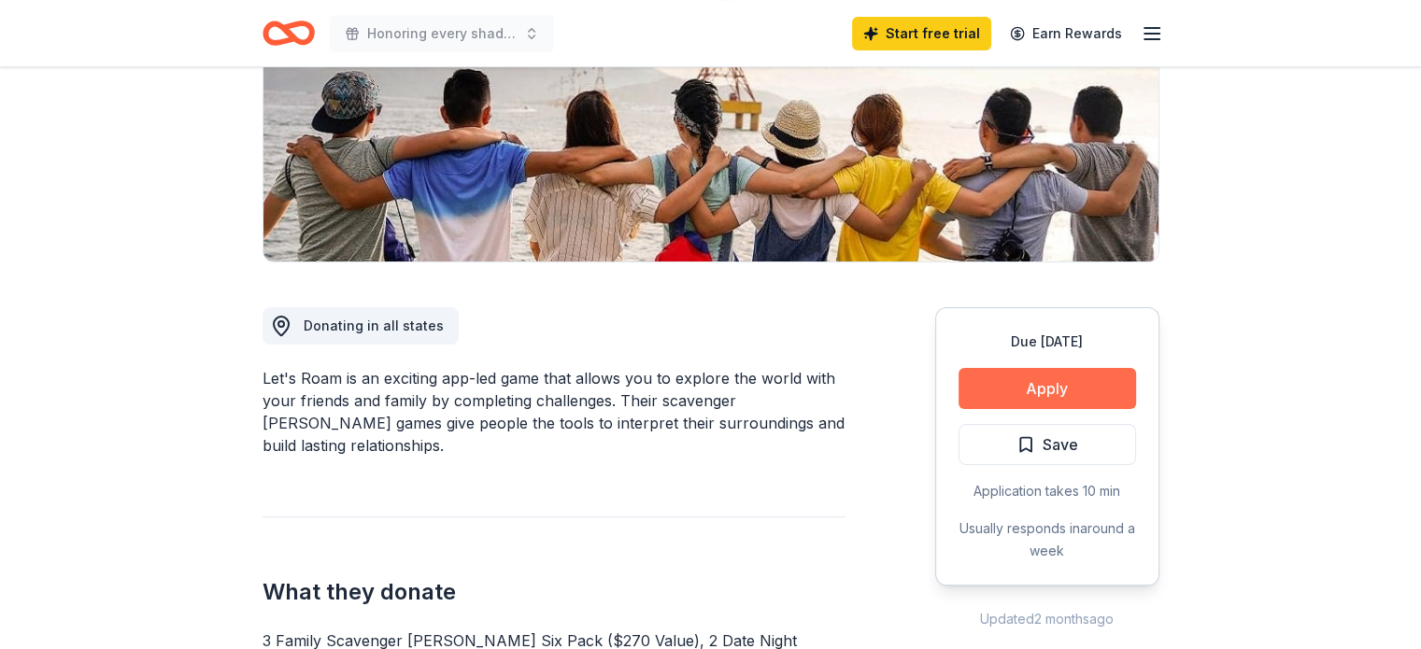
click at [1044, 391] on button "Apply" at bounding box center [1048, 388] width 178 height 41
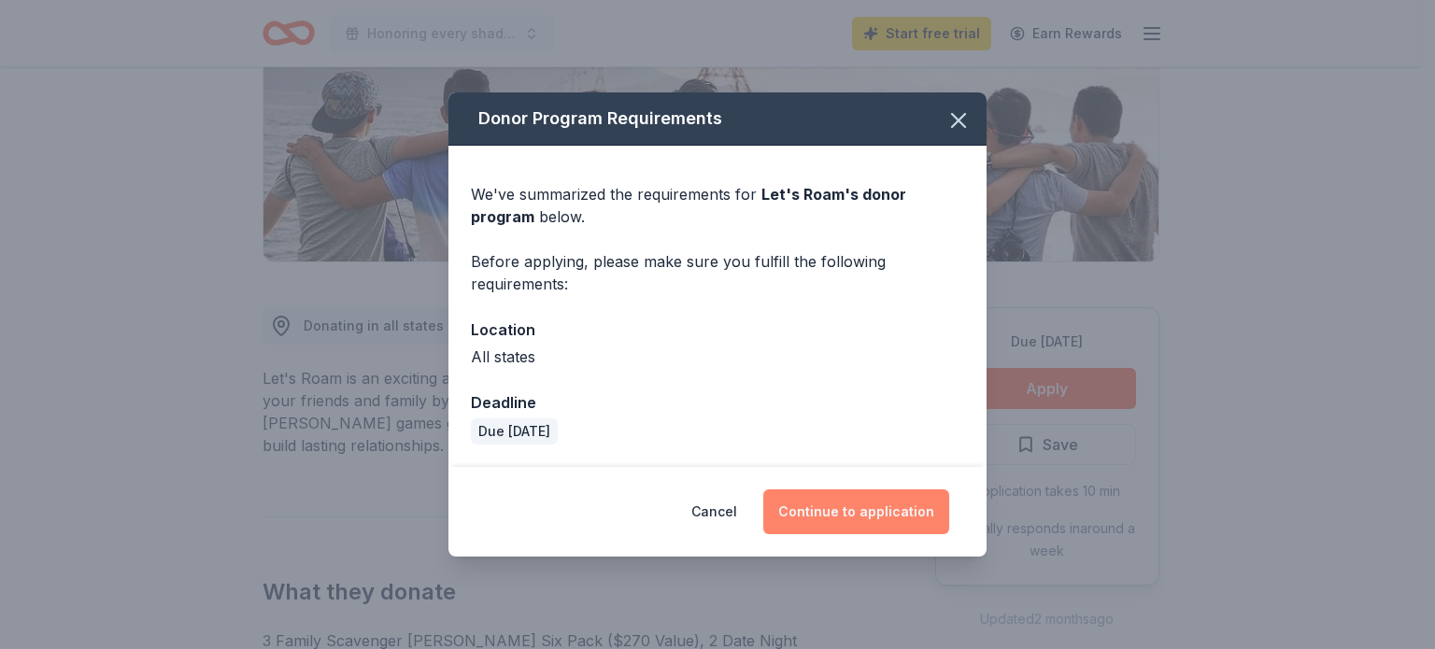
click at [860, 512] on button "Continue to application" at bounding box center [856, 512] width 186 height 45
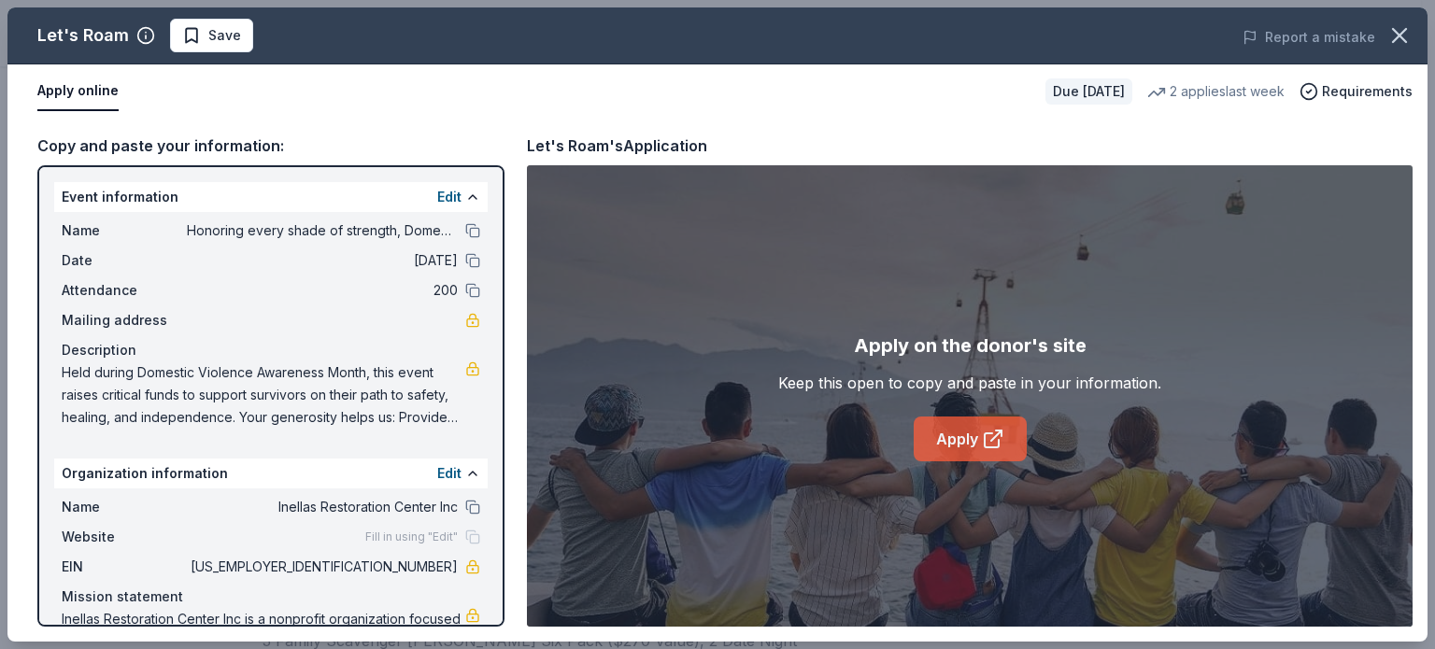
click at [942, 440] on link "Apply" at bounding box center [970, 439] width 113 height 45
